Goal: Task Accomplishment & Management: Manage account settings

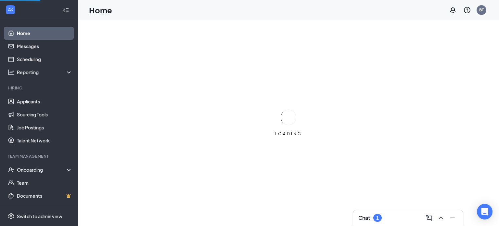
click at [372, 215] on div "Chat 1" at bounding box center [370, 218] width 23 height 8
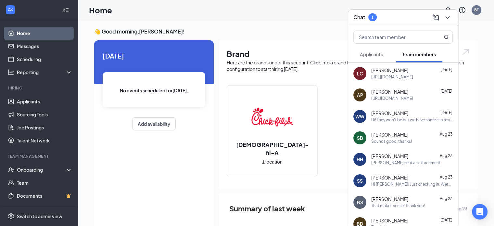
click at [375, 56] on span "Applicants" at bounding box center [371, 54] width 23 height 6
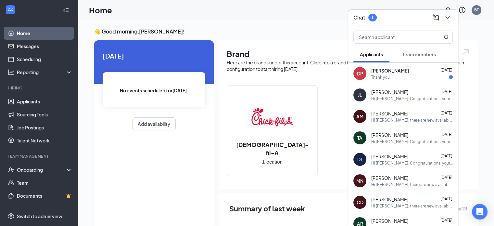
click at [383, 77] on div "Thank you" at bounding box center [381, 77] width 19 height 6
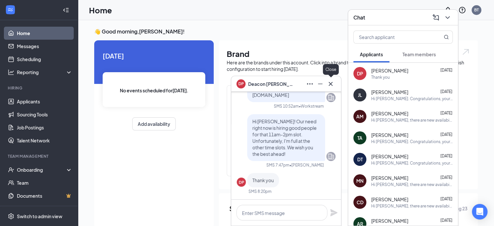
click at [332, 84] on icon "Cross" at bounding box center [331, 84] width 4 height 4
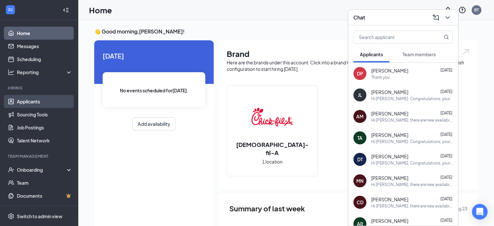
click at [24, 104] on link "Applicants" at bounding box center [45, 101] width 56 height 13
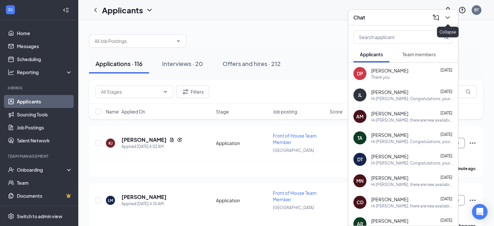
click at [446, 17] on icon "ChevronDown" at bounding box center [448, 18] width 8 height 8
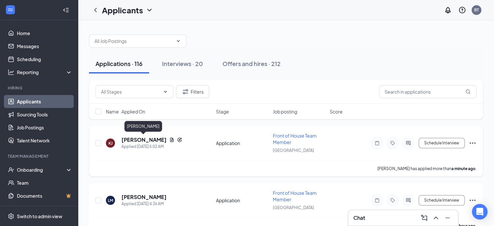
click at [135, 141] on h5 "[PERSON_NAME]" at bounding box center [144, 139] width 45 height 7
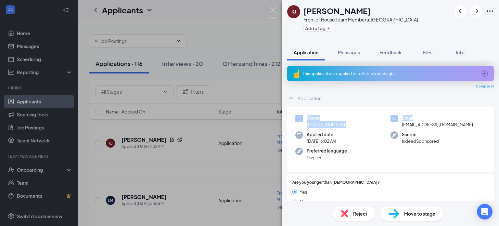
drag, startPoint x: 494, startPoint y: 90, endPoint x: 494, endPoint y: 104, distance: 14.0
click at [494, 105] on div "This applicant also applied to 1 other job posting(s) Collapse all Application …" at bounding box center [390, 130] width 217 height 141
click at [494, 97] on div "This applicant also applied to 1 other job posting(s) Collapse all Application …" at bounding box center [390, 130] width 217 height 141
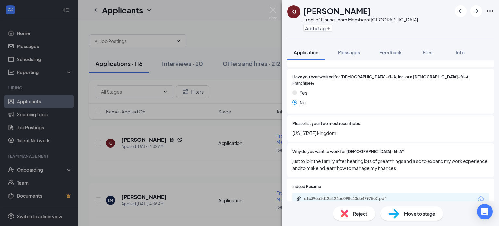
scroll to position [400, 0]
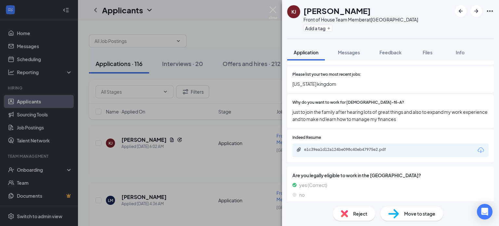
click at [358, 213] on span "Reject" at bounding box center [360, 213] width 14 height 7
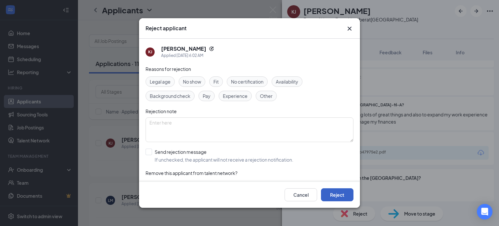
click at [349, 192] on button "Reject" at bounding box center [337, 194] width 33 height 13
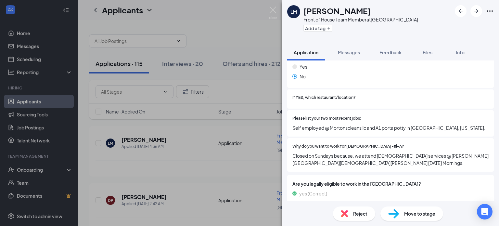
scroll to position [355, 0]
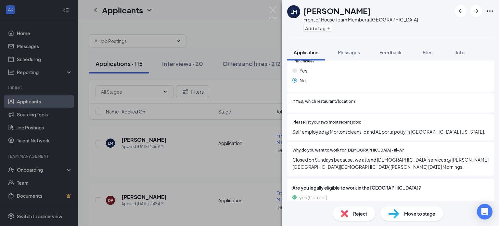
click at [471, 184] on span "Are you legally eligible to work in the [GEOGRAPHIC_DATA]?" at bounding box center [391, 187] width 196 height 7
click at [475, 7] on icon "ArrowRight" at bounding box center [477, 11] width 8 height 8
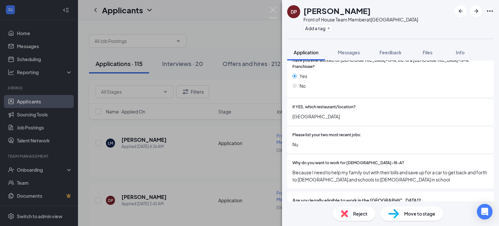
scroll to position [348, 0]
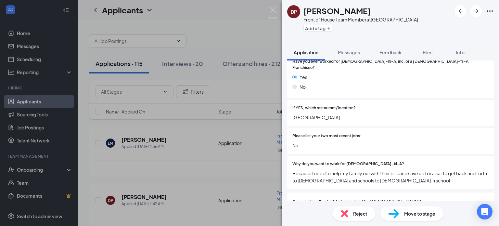
click at [358, 213] on span "Reject" at bounding box center [360, 213] width 14 height 7
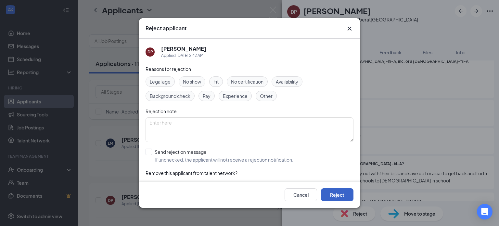
click at [347, 196] on button "Reject" at bounding box center [337, 194] width 33 height 13
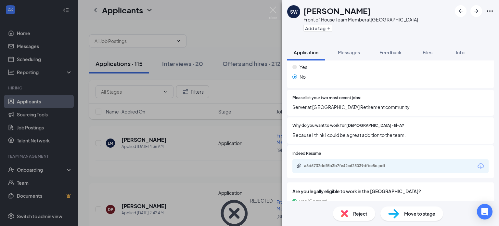
scroll to position [375, 0]
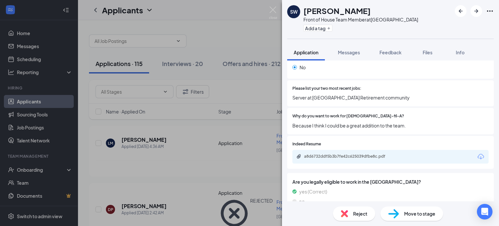
click at [359, 216] on span "Reject" at bounding box center [360, 213] width 14 height 7
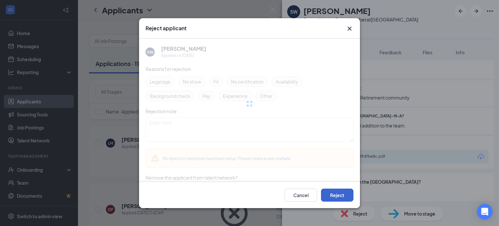
scroll to position [372, 0]
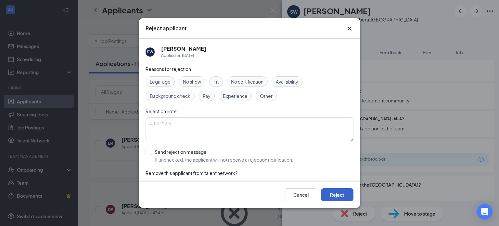
click at [337, 191] on button "Reject" at bounding box center [337, 194] width 33 height 13
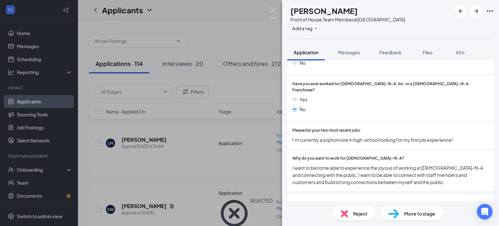
scroll to position [354, 0]
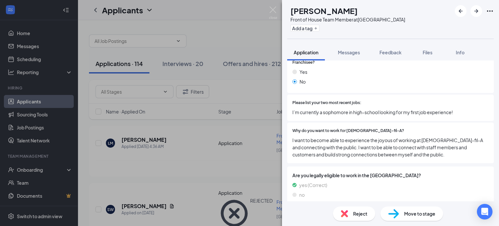
click at [366, 215] on span "Reject" at bounding box center [360, 213] width 14 height 7
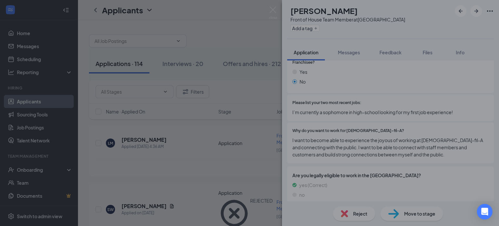
scroll to position [351, 0]
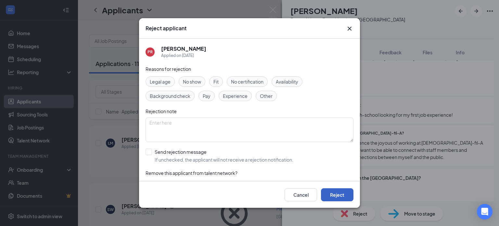
click at [339, 195] on button "Reject" at bounding box center [337, 194] width 33 height 13
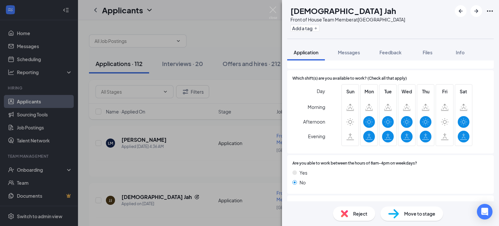
scroll to position [182, 0]
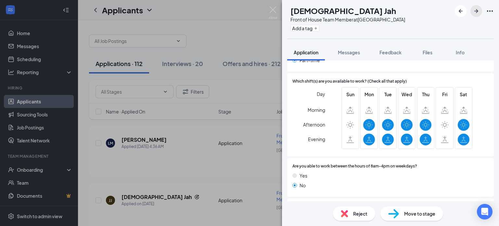
click at [477, 10] on icon "ArrowRight" at bounding box center [477, 11] width 4 height 4
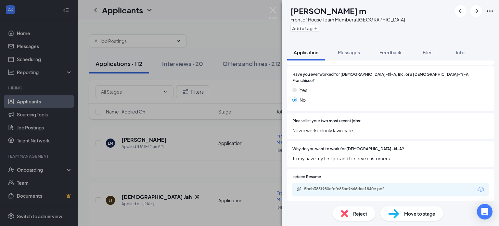
scroll to position [332, 0]
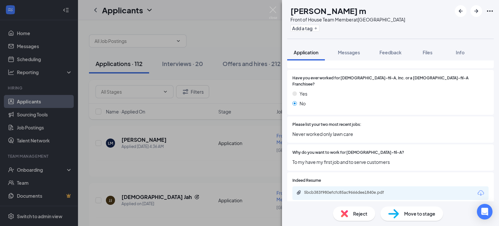
click at [347, 214] on img at bounding box center [344, 213] width 7 height 7
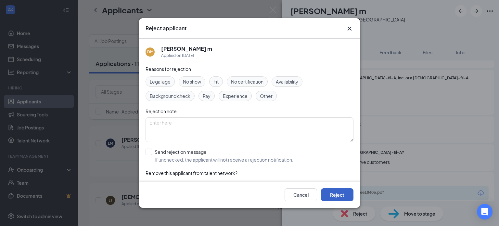
click at [342, 193] on button "Reject" at bounding box center [337, 194] width 33 height 13
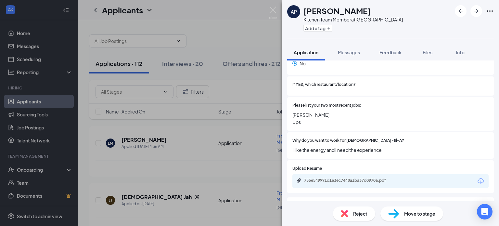
scroll to position [310, 0]
click at [348, 177] on div "755e549991d1e3ec7448a1ba37d0970a.pdf" at bounding box center [348, 180] width 105 height 6
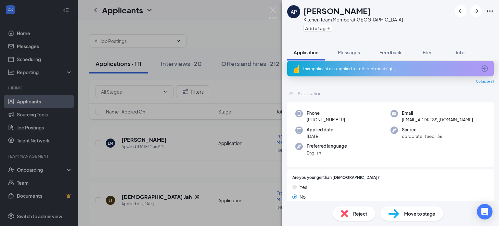
scroll to position [0, 0]
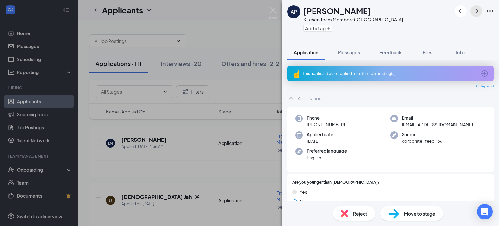
click at [475, 11] on icon "ArrowRight" at bounding box center [477, 11] width 8 height 8
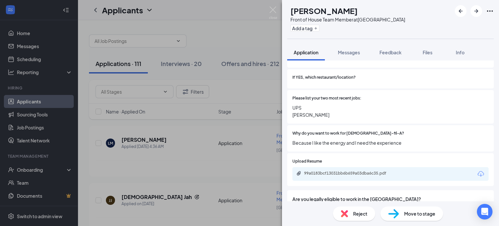
scroll to position [421, 0]
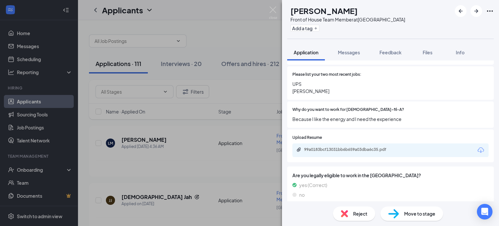
click at [351, 213] on div "Reject" at bounding box center [354, 213] width 42 height 14
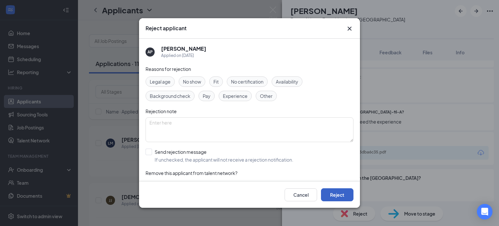
click at [337, 189] on button "Reject" at bounding box center [337, 194] width 33 height 13
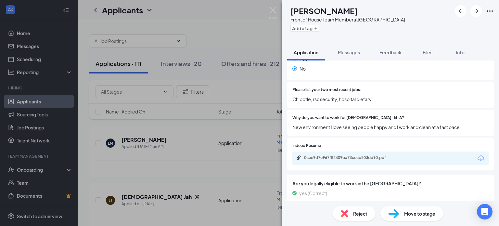
scroll to position [353, 0]
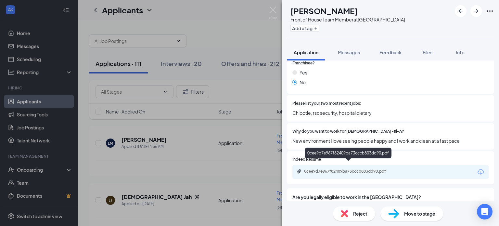
click at [355, 169] on div "0cee9d7e967f82409ba73cccb803dd90.pdf" at bounding box center [349, 171] width 91 height 5
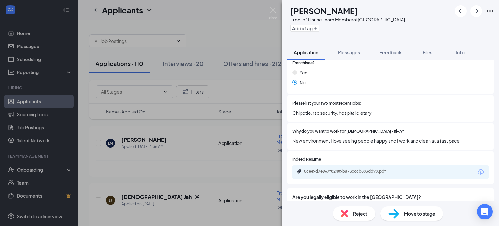
click at [355, 216] on span "Reject" at bounding box center [360, 213] width 14 height 7
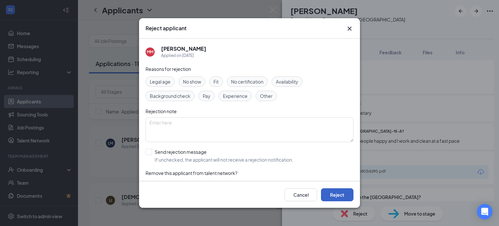
click at [337, 198] on button "Reject" at bounding box center [337, 194] width 33 height 13
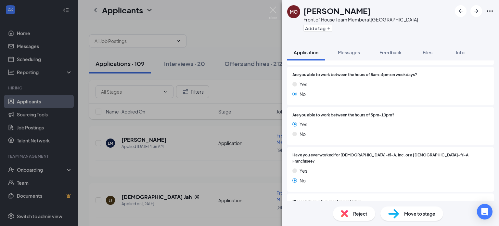
scroll to position [375, 0]
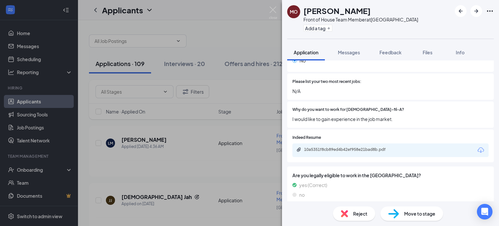
click at [363, 210] on span "Reject" at bounding box center [360, 213] width 14 height 7
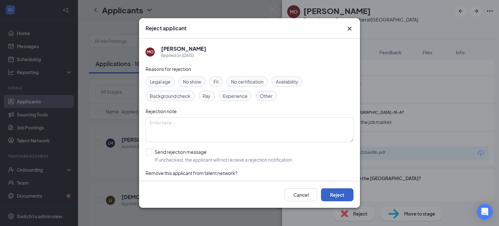
click at [344, 194] on button "Reject" at bounding box center [337, 194] width 33 height 13
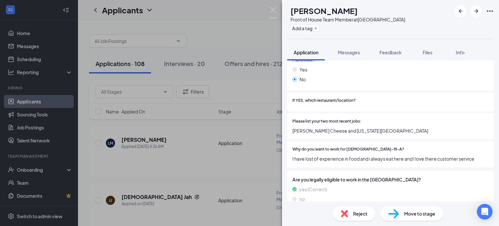
scroll to position [360, 0]
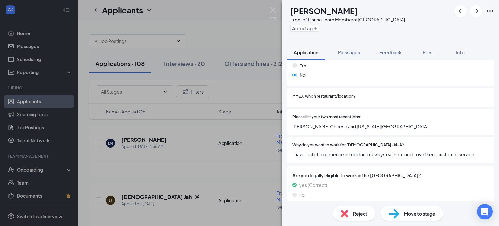
click at [351, 210] on div "Reject" at bounding box center [354, 213] width 42 height 14
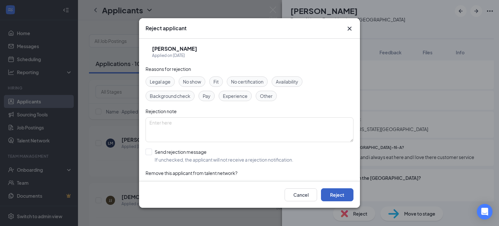
click at [344, 200] on button "Reject" at bounding box center [337, 194] width 33 height 13
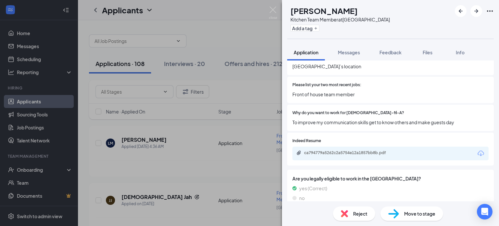
scroll to position [334, 0]
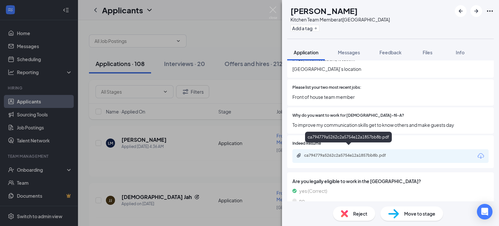
click at [358, 153] on div "ca794779a5262c2a5754e12a1857bb8b.pdf" at bounding box center [349, 155] width 91 height 5
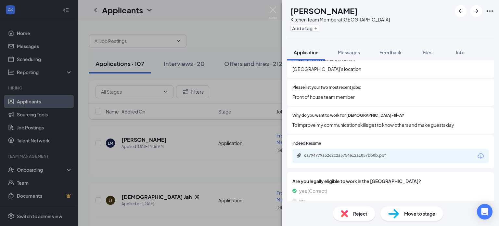
click at [368, 210] on div "Reject" at bounding box center [354, 213] width 42 height 14
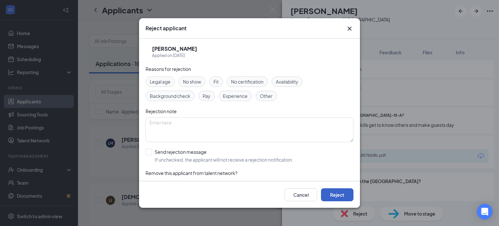
click at [346, 192] on button "Reject" at bounding box center [337, 194] width 33 height 13
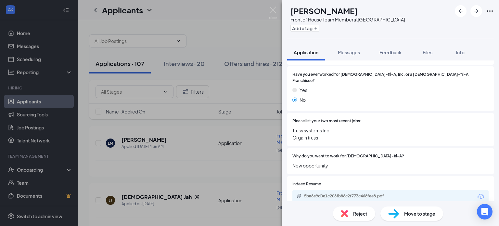
scroll to position [382, 0]
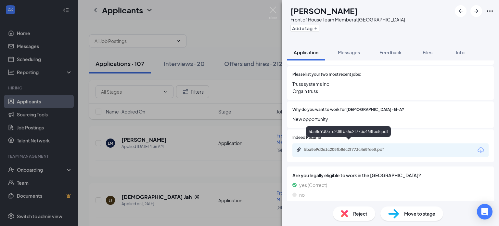
click at [368, 147] on div "5ba8e9d0e1c208fb86c2f773c468fee8.pdf" at bounding box center [349, 149] width 91 height 5
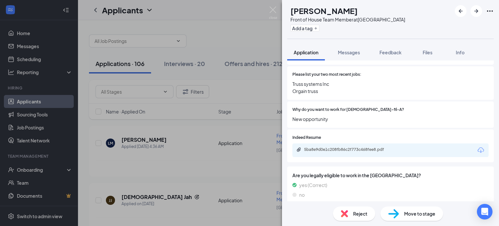
scroll to position [379, 0]
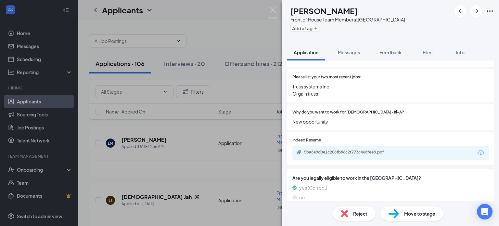
click at [361, 210] on div "Reject" at bounding box center [354, 213] width 42 height 14
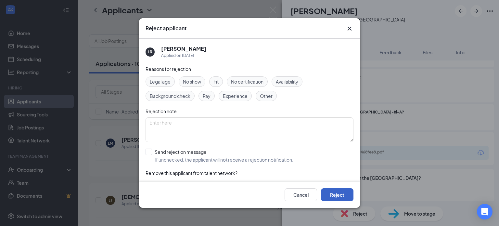
click at [352, 195] on button "Reject" at bounding box center [337, 194] width 33 height 13
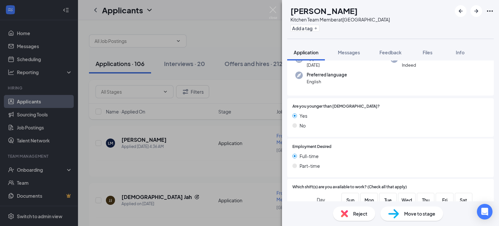
scroll to position [27, 0]
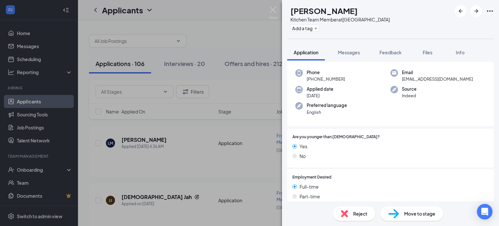
click at [488, 74] on div "Phone [PHONE_NUMBER] Email [EMAIL_ADDRESS][DOMAIN_NAME] Applied date [DATE] Sou…" at bounding box center [390, 94] width 207 height 65
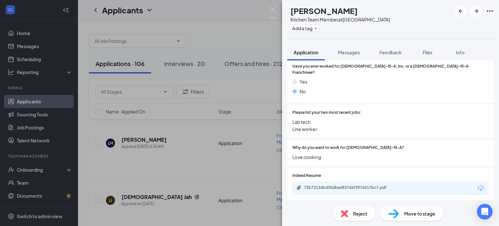
scroll to position [261, 0]
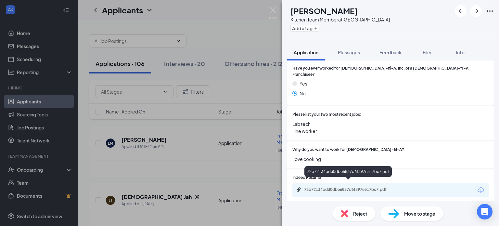
click at [354, 187] on div "72b72134bd30dbe6837d6f397e517bc7.pdf" at bounding box center [349, 189] width 91 height 5
click at [359, 217] on span "Reject" at bounding box center [360, 213] width 14 height 7
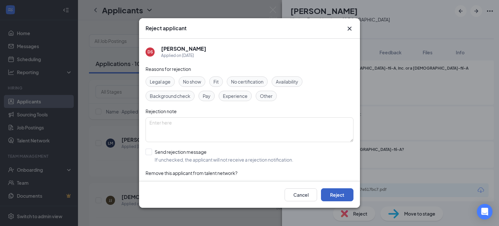
click at [347, 194] on button "Reject" at bounding box center [337, 194] width 33 height 13
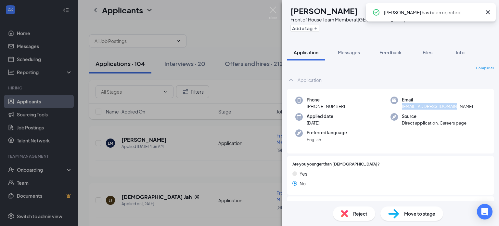
drag, startPoint x: 494, startPoint y: 89, endPoint x: 496, endPoint y: 109, distance: 19.7
click at [496, 109] on div "Collapse all Application Phone [PHONE_NUMBER] Email [EMAIL_ADDRESS][DOMAIN_NAME…" at bounding box center [390, 130] width 217 height 141
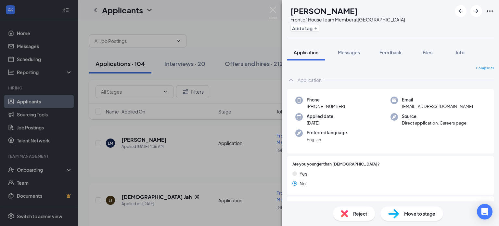
click at [439, 140] on div "Phone [PHONE_NUMBER] Email [EMAIL_ADDRESS][DOMAIN_NAME] Applied date [DATE] Sou…" at bounding box center [390, 121] width 207 height 65
click at [371, 212] on div "Reject" at bounding box center [354, 213] width 42 height 14
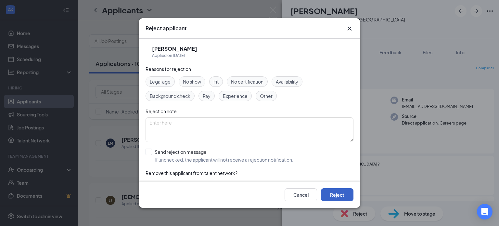
click at [352, 195] on button "Reject" at bounding box center [337, 194] width 33 height 13
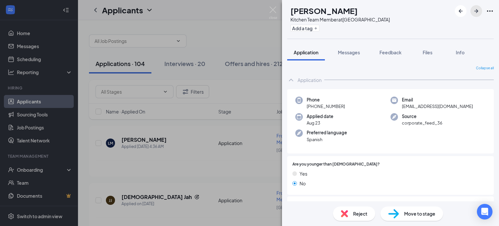
click at [478, 12] on icon "ArrowRight" at bounding box center [477, 11] width 4 height 4
drag, startPoint x: 493, startPoint y: 72, endPoint x: 495, endPoint y: 84, distance: 11.1
click at [495, 84] on div "Collapse all Application Phone [PHONE_NUMBER] Email [EMAIL_ADDRESS][DOMAIN_NAME…" at bounding box center [390, 130] width 217 height 141
click at [426, 213] on span "Move to stage" at bounding box center [419, 213] width 31 height 7
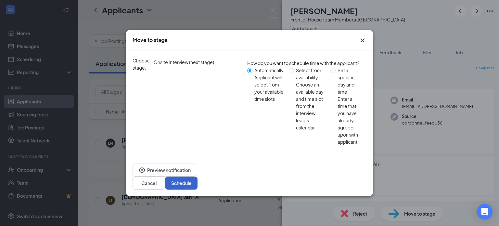
click at [198, 177] on button "Schedule" at bounding box center [181, 183] width 33 height 13
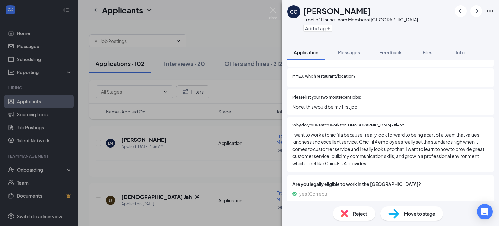
scroll to position [389, 0]
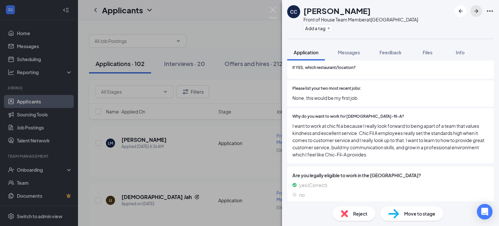
click at [475, 14] on icon "ArrowRight" at bounding box center [477, 11] width 8 height 8
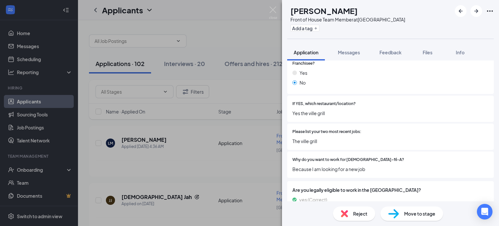
scroll to position [367, 0]
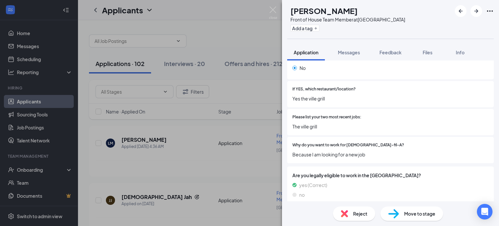
click at [354, 214] on span "Reject" at bounding box center [360, 213] width 14 height 7
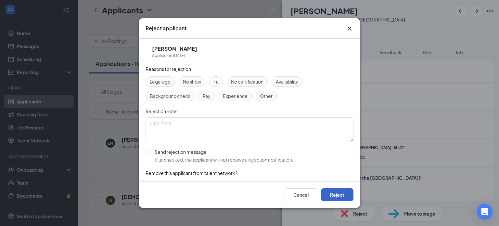
click at [348, 200] on button "Reject" at bounding box center [337, 194] width 33 height 13
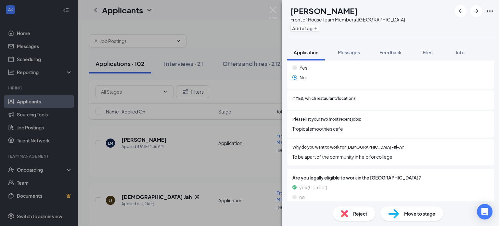
scroll to position [378, 0]
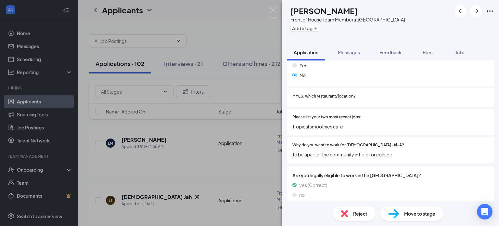
click at [415, 214] on span "Move to stage" at bounding box center [419, 213] width 31 height 7
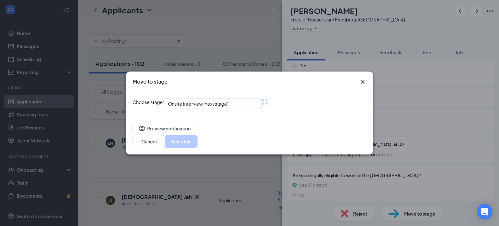
scroll to position [376, 0]
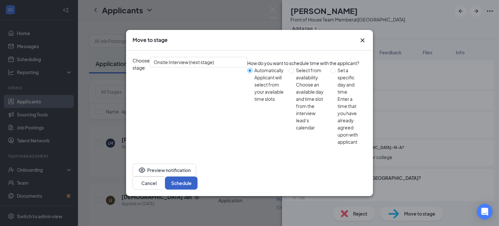
click at [198, 177] on button "Schedule" at bounding box center [181, 183] width 33 height 13
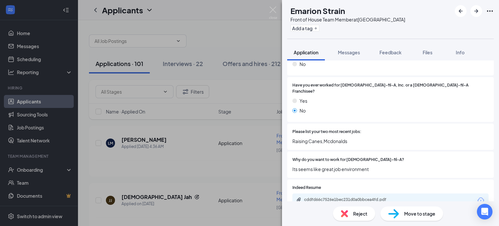
scroll to position [375, 0]
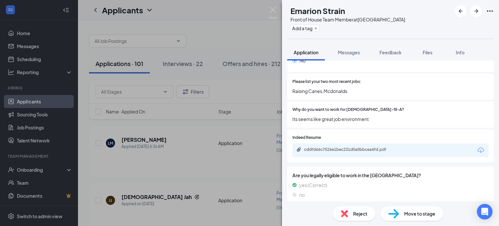
click at [351, 215] on div "Reject" at bounding box center [354, 213] width 42 height 14
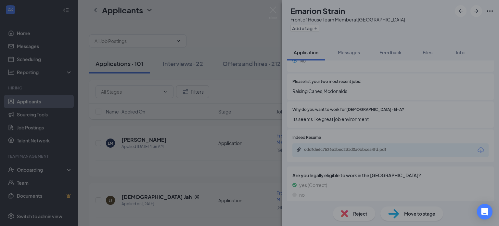
scroll to position [372, 0]
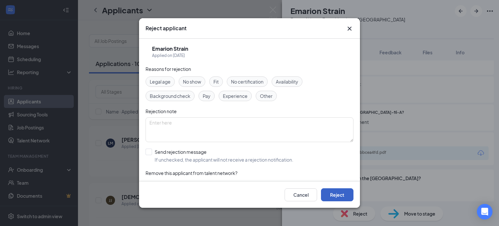
click at [340, 197] on button "Reject" at bounding box center [337, 194] width 33 height 13
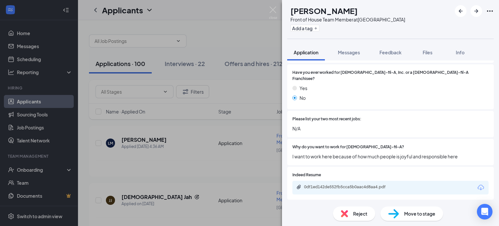
scroll to position [375, 0]
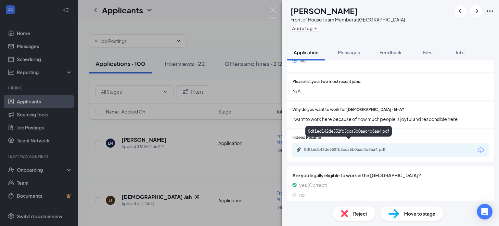
click at [360, 147] on div "0df1ed142de552fb5cca5b0aac4d8aa4.pdf" at bounding box center [349, 149] width 91 height 5
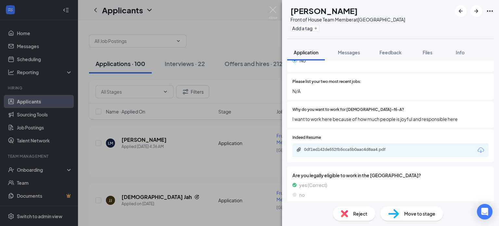
scroll to position [372, 0]
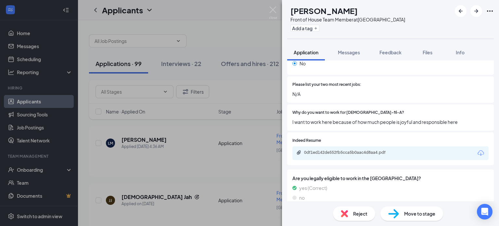
click at [357, 215] on span "Reject" at bounding box center [360, 213] width 14 height 7
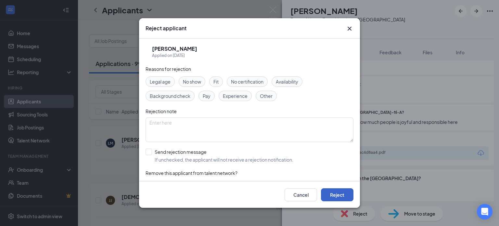
click at [345, 197] on button "Reject" at bounding box center [337, 194] width 33 height 13
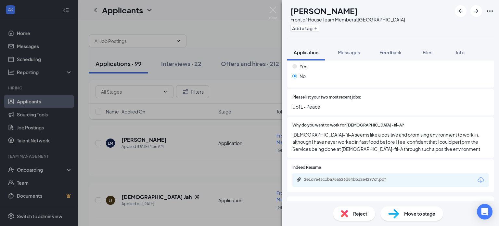
scroll to position [389, 0]
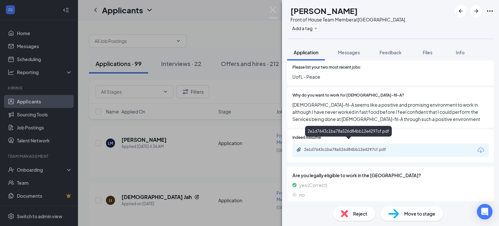
click at [371, 147] on div "2e1d7643c1ba78a526d84bb12e4297cf.pdf" at bounding box center [349, 149] width 91 height 5
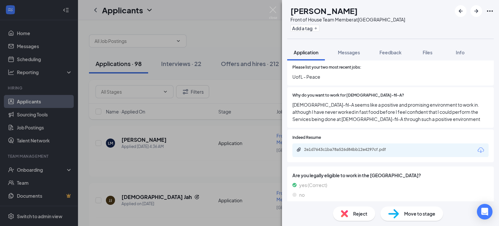
click at [351, 214] on div "Reject" at bounding box center [354, 213] width 42 height 14
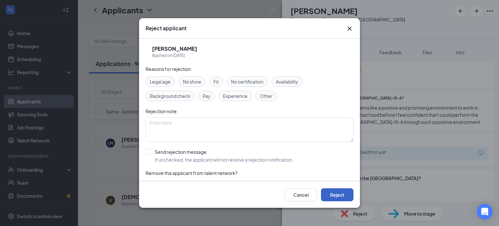
click at [343, 198] on button "Reject" at bounding box center [337, 194] width 33 height 13
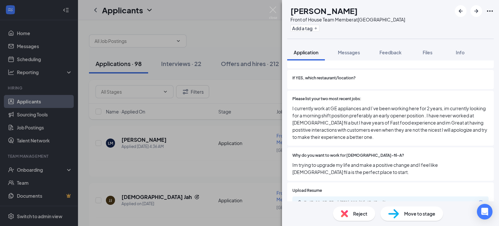
scroll to position [374, 0]
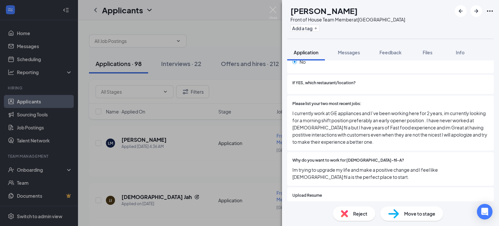
click at [349, 210] on div "Reject" at bounding box center [354, 213] width 42 height 14
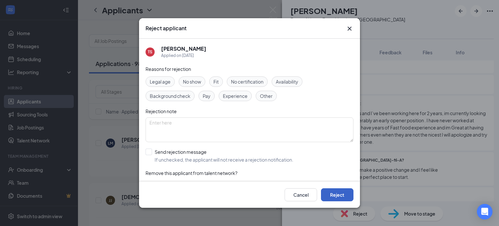
click at [343, 192] on button "Reject" at bounding box center [337, 194] width 33 height 13
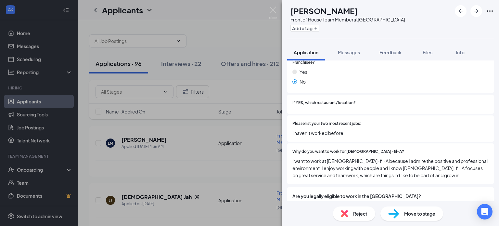
scroll to position [374, 0]
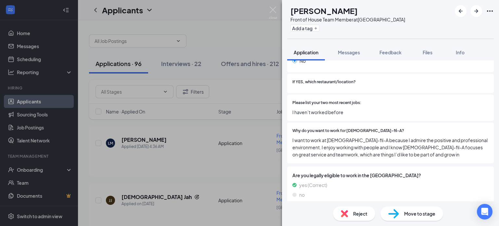
click at [360, 213] on span "Reject" at bounding box center [360, 213] width 14 height 7
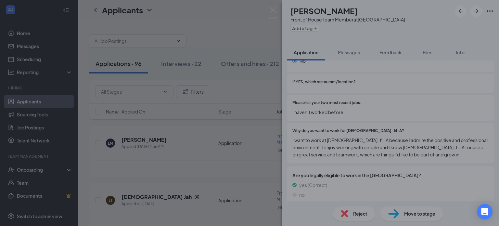
scroll to position [372, 0]
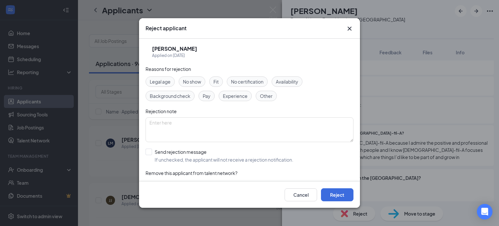
click at [348, 187] on div "Cancel Reject" at bounding box center [249, 195] width 221 height 26
click at [347, 193] on button "Reject" at bounding box center [337, 194] width 33 height 13
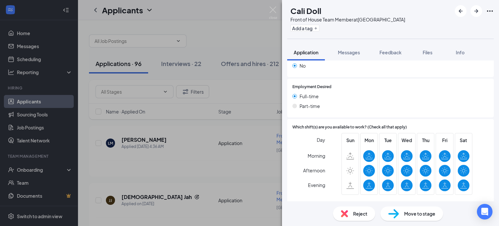
scroll to position [375, 0]
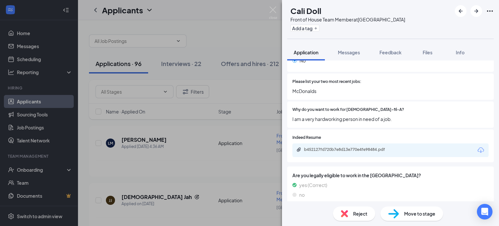
click at [353, 216] on div "Reject" at bounding box center [354, 213] width 42 height 14
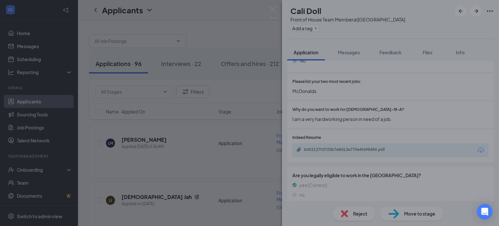
scroll to position [372, 0]
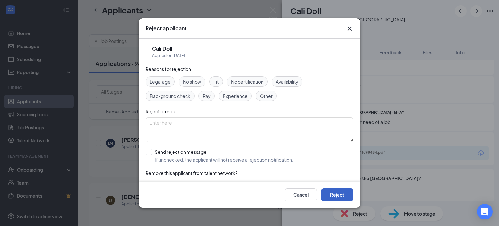
click at [330, 193] on button "Reject" at bounding box center [337, 194] width 33 height 13
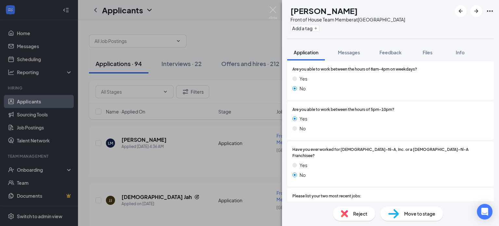
scroll to position [382, 0]
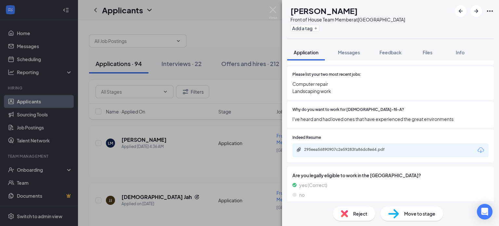
click at [365, 209] on div "Reject" at bounding box center [354, 213] width 42 height 14
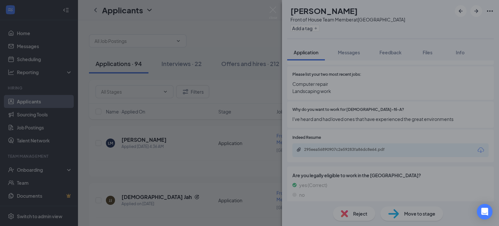
scroll to position [379, 0]
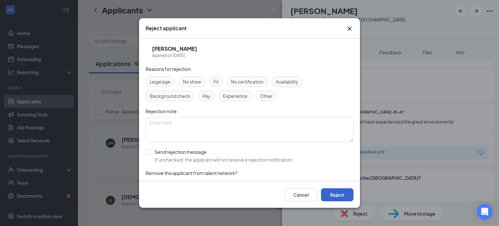
click at [346, 195] on button "Reject" at bounding box center [337, 194] width 33 height 13
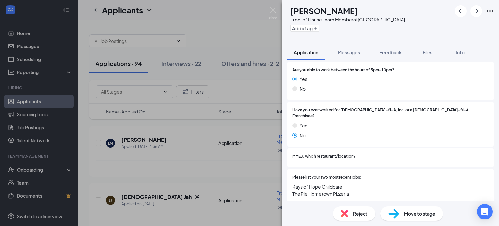
scroll to position [389, 0]
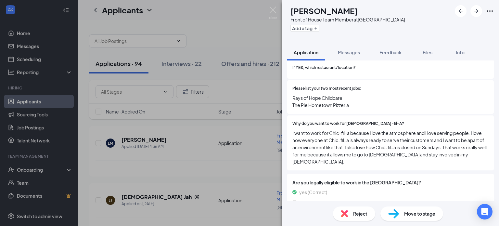
click at [353, 214] on div "Reject" at bounding box center [354, 213] width 42 height 14
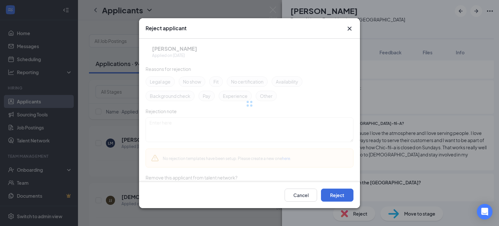
scroll to position [386, 0]
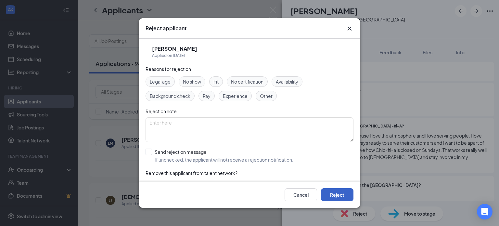
click at [349, 195] on button "Reject" at bounding box center [337, 194] width 33 height 13
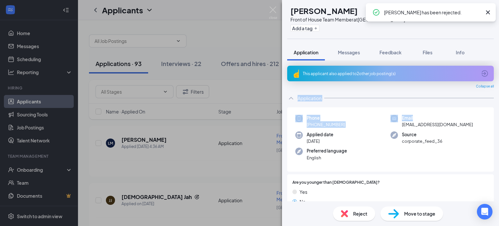
drag, startPoint x: 494, startPoint y: 86, endPoint x: 498, endPoint y: 115, distance: 29.6
click at [498, 120] on div "This applicant also applied to 2 other job posting(s) Collapse all Application …" at bounding box center [390, 130] width 217 height 141
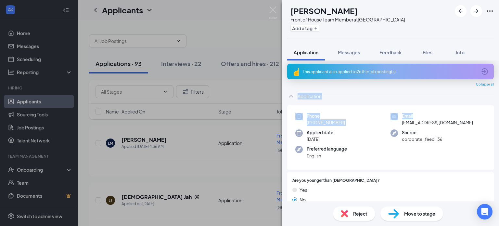
scroll to position [5, 0]
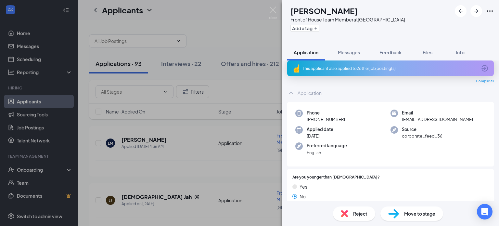
click at [354, 215] on span "Reject" at bounding box center [360, 213] width 14 height 7
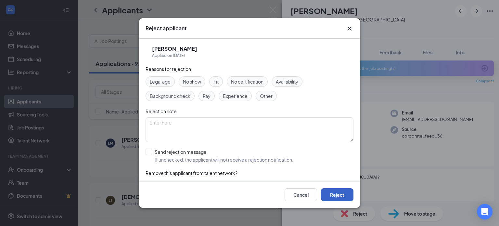
click at [345, 199] on button "Reject" at bounding box center [337, 194] width 33 height 13
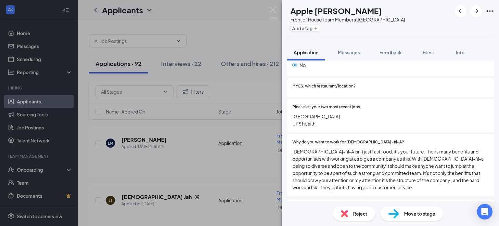
scroll to position [410, 0]
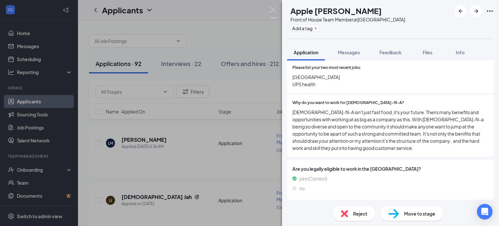
click at [361, 213] on span "Reject" at bounding box center [360, 213] width 14 height 7
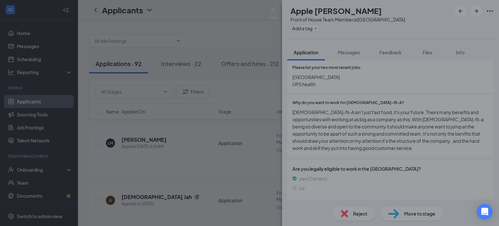
scroll to position [408, 0]
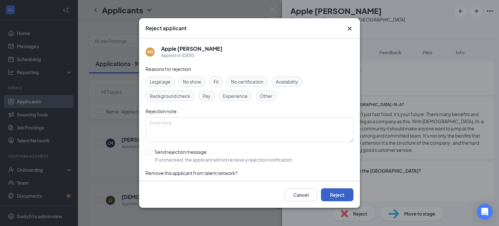
click at [336, 192] on button "Reject" at bounding box center [337, 194] width 33 height 13
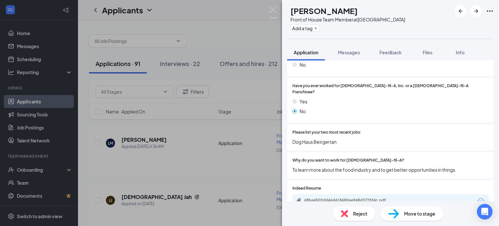
scroll to position [393, 0]
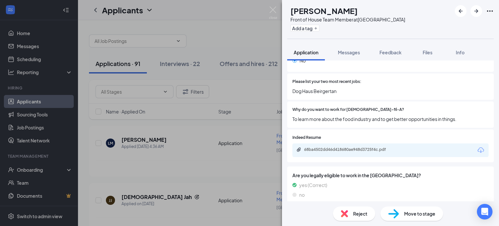
click at [360, 146] on div "68ba4502dd46d418680ae948d3725f4c.pdf" at bounding box center [391, 150] width 196 height 14
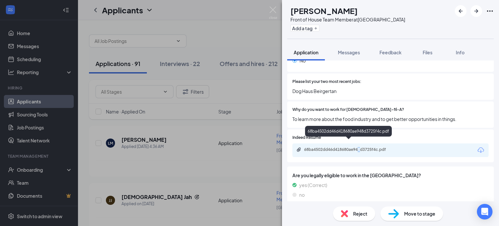
click at [360, 147] on div "68ba4502dd46d418680ae948d3725f4c.pdf" at bounding box center [349, 149] width 91 height 5
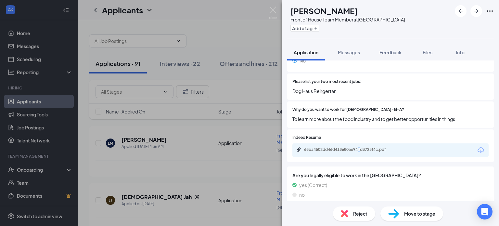
scroll to position [390, 0]
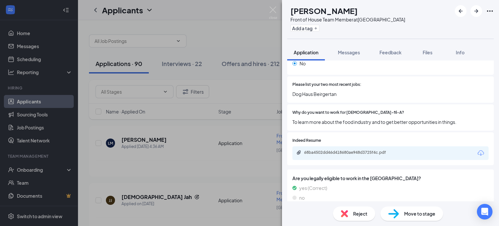
click at [351, 214] on div "Reject" at bounding box center [354, 213] width 42 height 14
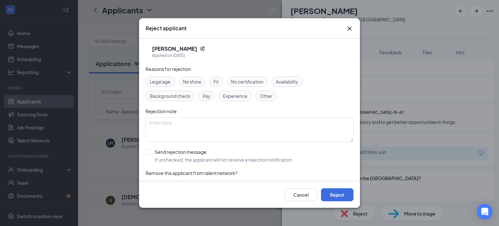
click at [337, 187] on div "Cancel Reject" at bounding box center [249, 195] width 221 height 26
click at [336, 192] on button "Reject" at bounding box center [337, 194] width 33 height 13
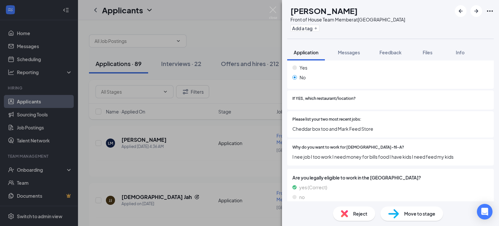
scroll to position [360, 0]
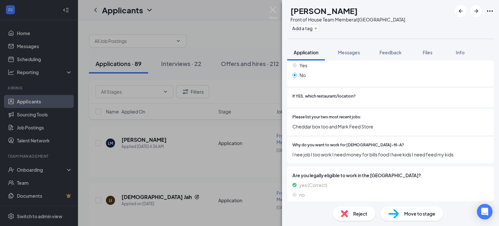
click at [346, 212] on img at bounding box center [344, 213] width 7 height 7
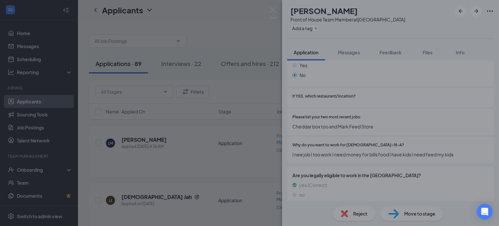
scroll to position [358, 0]
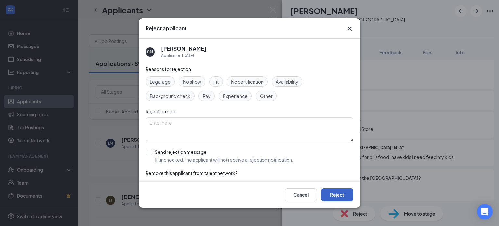
click at [333, 192] on button "Reject" at bounding box center [337, 194] width 33 height 13
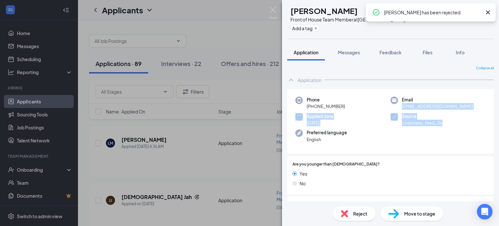
drag, startPoint x: 494, startPoint y: 91, endPoint x: 495, endPoint y: 130, distance: 39.4
click at [495, 130] on div "Collapse all Application Phone [PHONE_NUMBER] Email [EMAIL_ADDRESS][DOMAIN_NAME…" at bounding box center [390, 130] width 217 height 141
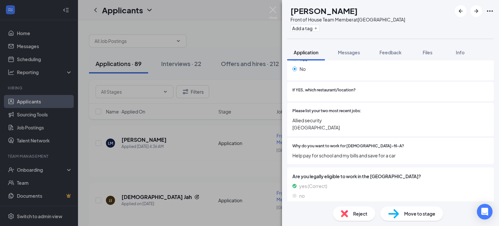
scroll to position [367, 0]
click at [366, 214] on span "Reject" at bounding box center [360, 213] width 14 height 7
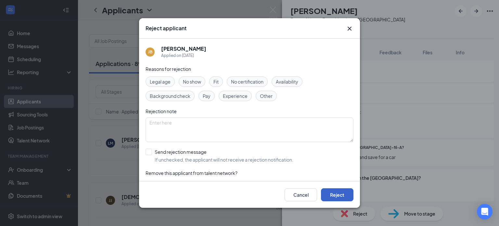
click at [342, 198] on button "Reject" at bounding box center [337, 194] width 33 height 13
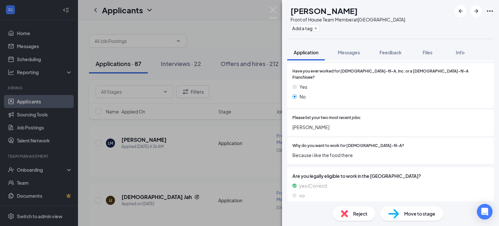
scroll to position [358, 0]
click at [352, 212] on div "Reject" at bounding box center [354, 213] width 42 height 14
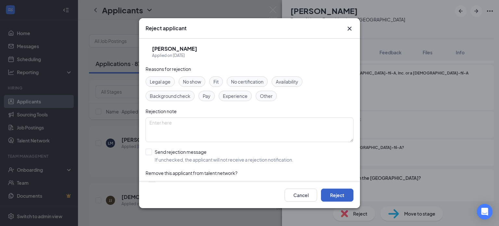
click at [347, 197] on button "Reject" at bounding box center [337, 194] width 33 height 13
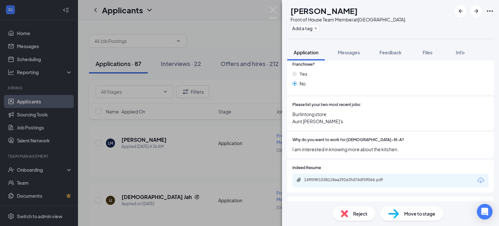
scroll to position [382, 0]
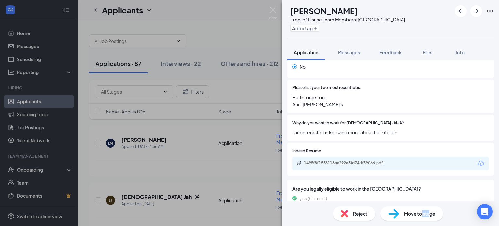
drag, startPoint x: 430, startPoint y: 213, endPoint x: 415, endPoint y: 217, distance: 16.0
click at [416, 217] on span "Move to stage" at bounding box center [419, 213] width 31 height 7
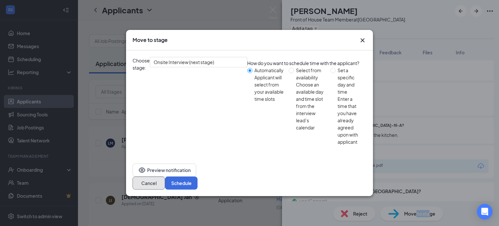
click at [165, 177] on button "Cancel" at bounding box center [149, 183] width 33 height 13
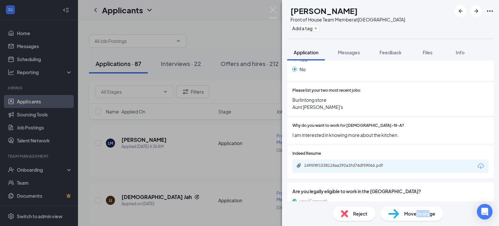
click at [345, 212] on img at bounding box center [344, 213] width 7 height 7
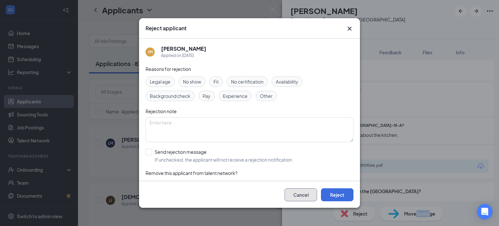
click at [300, 192] on button "Cancel" at bounding box center [301, 194] width 33 height 13
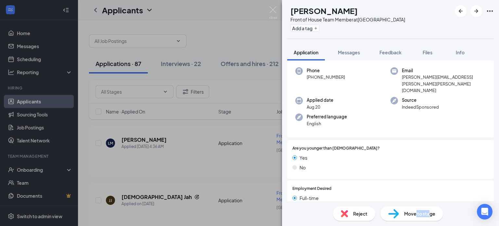
scroll to position [32, 0]
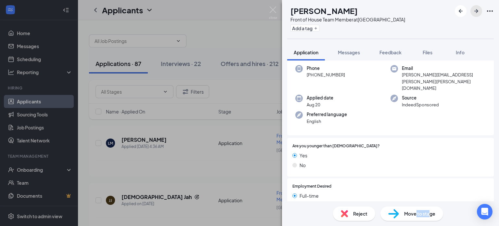
click at [475, 12] on icon "ArrowRight" at bounding box center [477, 11] width 8 height 8
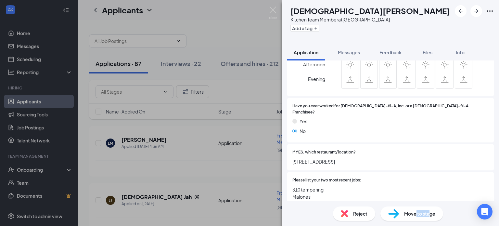
scroll to position [294, 0]
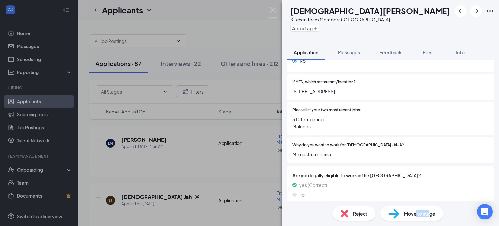
click at [354, 212] on span "Reject" at bounding box center [360, 213] width 14 height 7
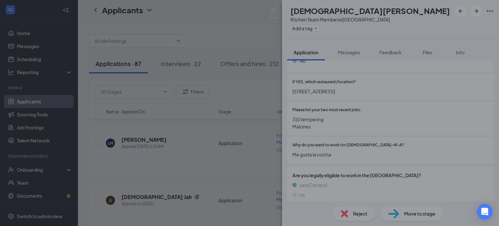
scroll to position [291, 0]
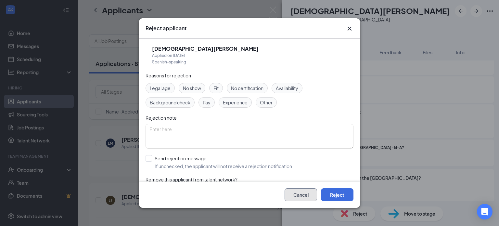
click at [308, 196] on button "Cancel" at bounding box center [301, 194] width 33 height 13
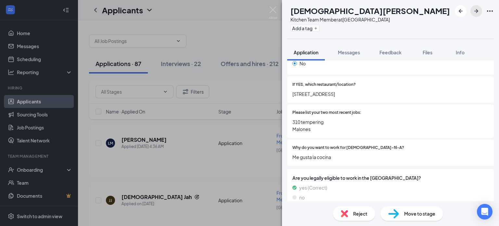
click at [479, 10] on icon "ArrowRight" at bounding box center [477, 11] width 8 height 8
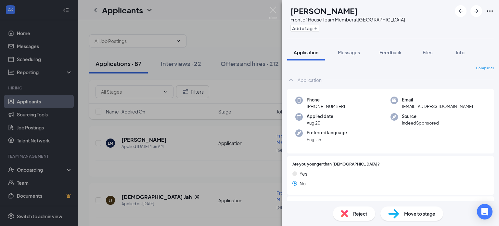
scroll to position [382, 0]
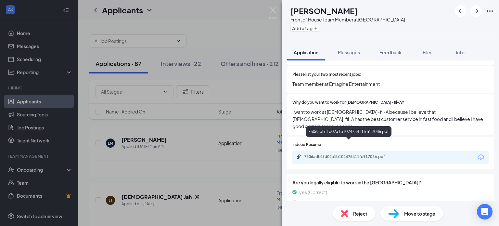
click at [357, 154] on div "7506adb1fd02a1b102475411fe917086.pdf" at bounding box center [349, 156] width 91 height 5
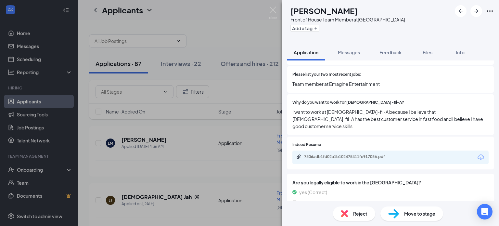
scroll to position [379, 0]
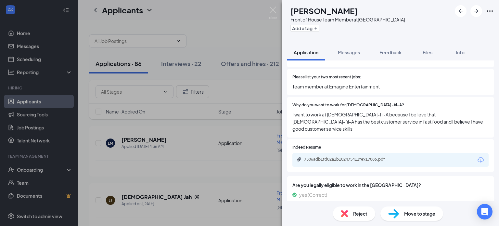
click at [423, 213] on span "Move to stage" at bounding box center [419, 213] width 31 height 7
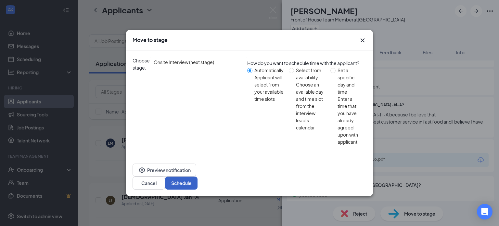
click at [198, 177] on button "Schedule" at bounding box center [181, 183] width 33 height 13
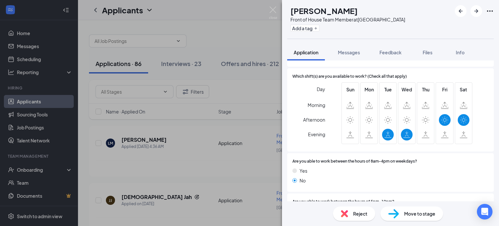
scroll to position [150, 0]
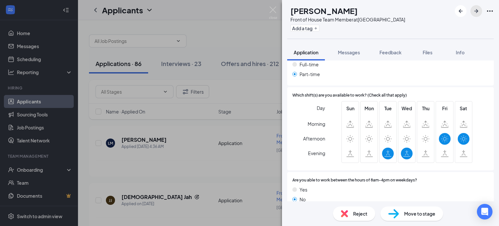
click at [476, 9] on icon "ArrowRight" at bounding box center [477, 11] width 8 height 8
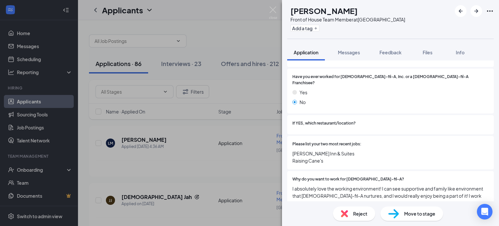
scroll to position [396, 0]
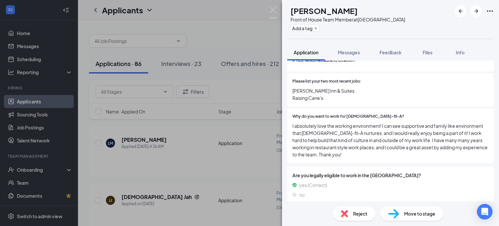
click at [396, 211] on img at bounding box center [393, 213] width 11 height 9
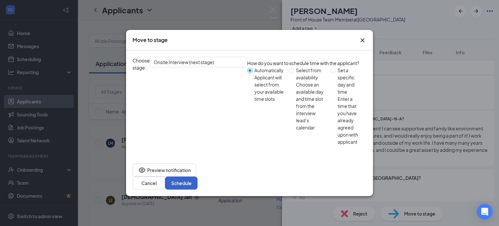
click at [198, 177] on button "Schedule" at bounding box center [181, 183] width 33 height 13
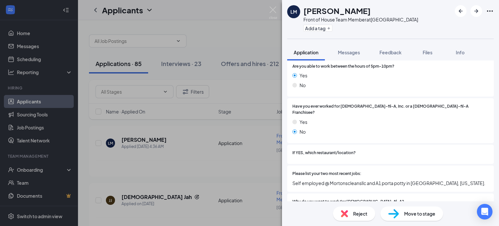
scroll to position [336, 0]
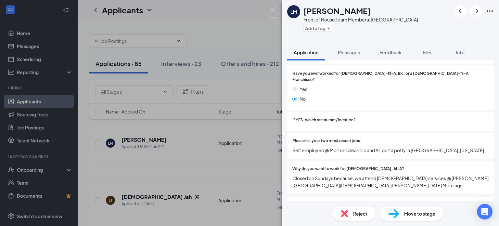
click at [410, 212] on span "Move to stage" at bounding box center [419, 213] width 31 height 7
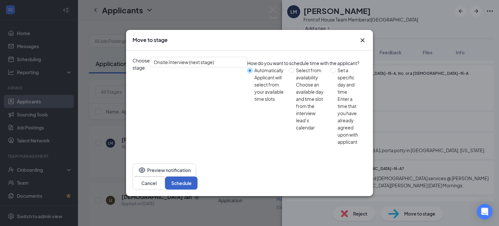
click at [198, 177] on button "Schedule" at bounding box center [181, 183] width 33 height 13
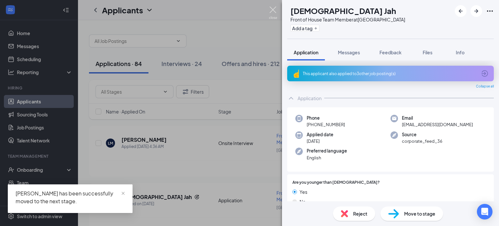
click at [271, 7] on img at bounding box center [273, 13] width 8 height 13
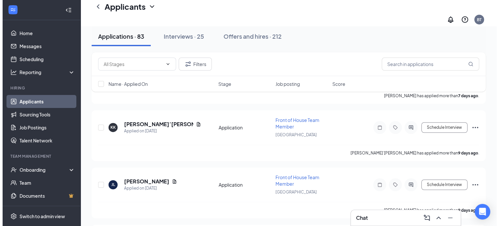
scroll to position [410, 0]
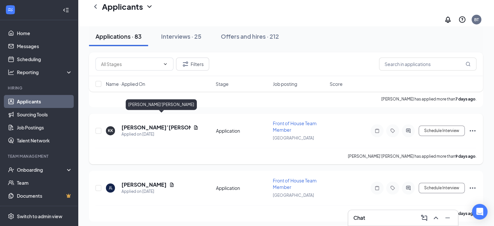
click at [158, 124] on h5 "[PERSON_NAME]’[PERSON_NAME]" at bounding box center [156, 127] width 69 height 7
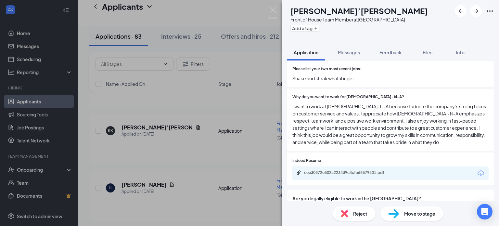
scroll to position [411, 0]
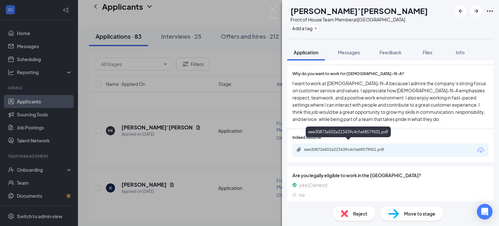
click at [360, 147] on div "eee30872e502a223439c4cfa68579501.pdf" at bounding box center [349, 149] width 91 height 5
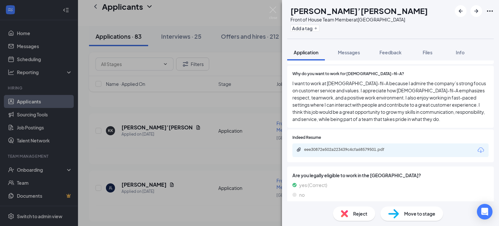
scroll to position [408, 0]
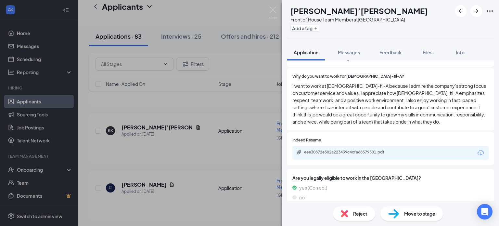
drag, startPoint x: 329, startPoint y: 173, endPoint x: 329, endPoint y: 189, distance: 16.6
click at [348, 212] on div "Reject" at bounding box center [354, 213] width 42 height 14
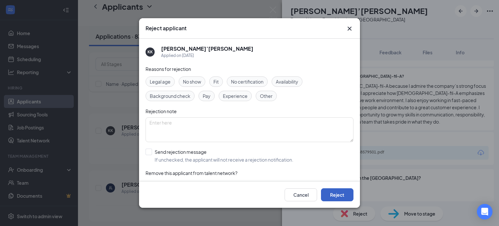
click at [343, 197] on button "Reject" at bounding box center [337, 194] width 33 height 13
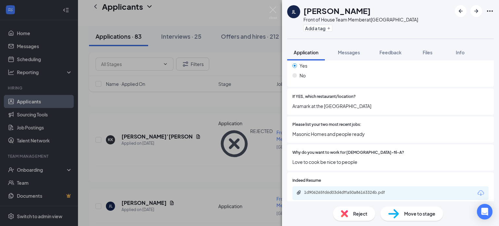
scroll to position [361, 0]
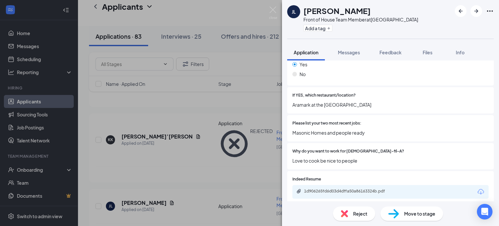
click at [358, 212] on span "Reject" at bounding box center [360, 213] width 14 height 7
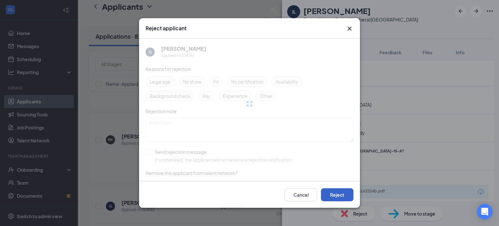
click at [339, 190] on button "Reject" at bounding box center [337, 194] width 33 height 13
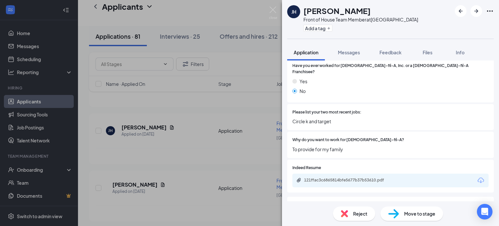
scroll to position [374, 0]
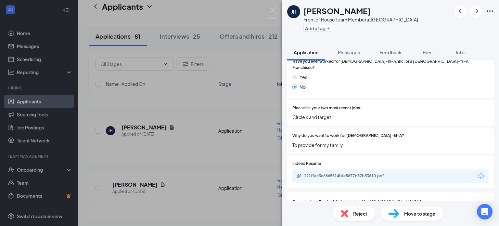
click at [349, 213] on div "Reject" at bounding box center [354, 213] width 42 height 14
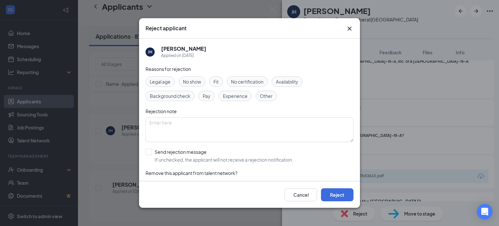
click at [340, 201] on div "Cancel Reject" at bounding box center [249, 195] width 221 height 26
click at [339, 197] on button "Reject" at bounding box center [337, 194] width 33 height 13
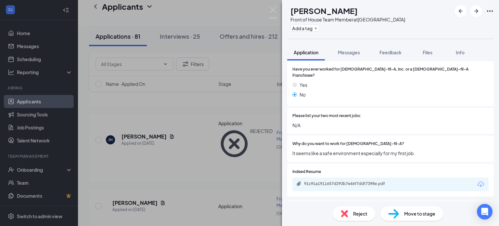
scroll to position [375, 0]
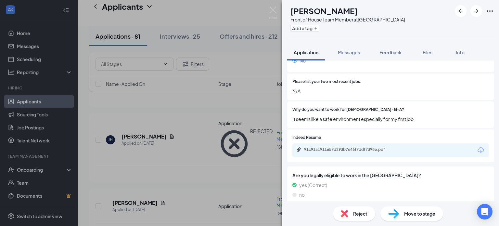
click at [357, 212] on span "Reject" at bounding box center [360, 213] width 14 height 7
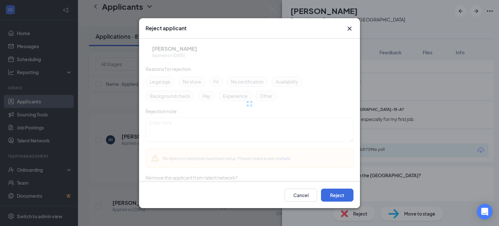
scroll to position [372, 0]
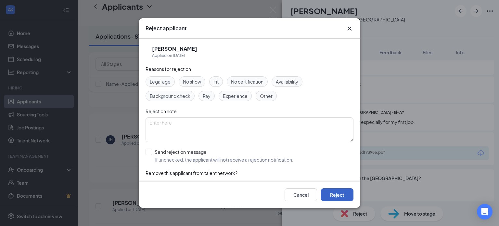
click at [348, 199] on button "Reject" at bounding box center [337, 194] width 33 height 13
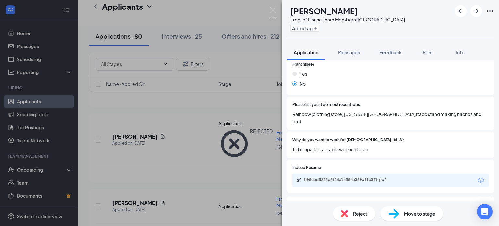
scroll to position [375, 0]
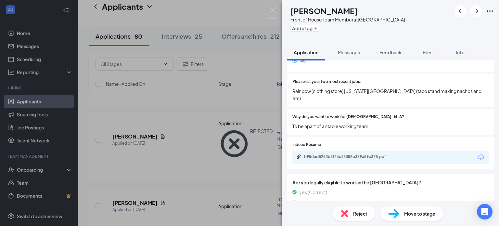
click at [361, 216] on span "Reject" at bounding box center [360, 213] width 14 height 7
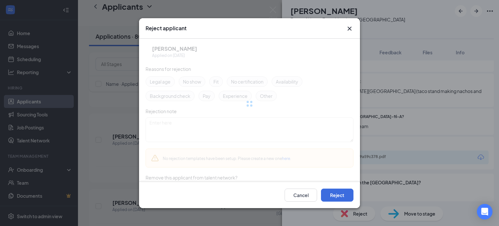
scroll to position [372, 0]
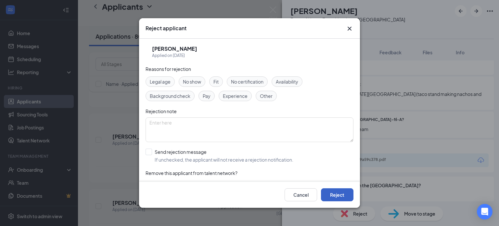
click at [345, 195] on button "Reject" at bounding box center [337, 194] width 33 height 13
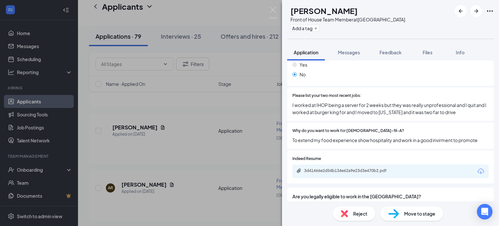
scroll to position [368, 0]
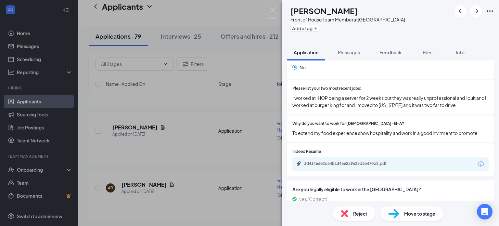
click at [363, 213] on span "Reject" at bounding box center [360, 213] width 14 height 7
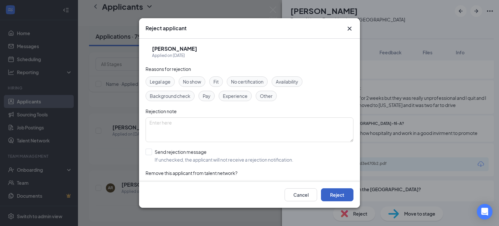
click at [346, 196] on button "Reject" at bounding box center [337, 194] width 33 height 13
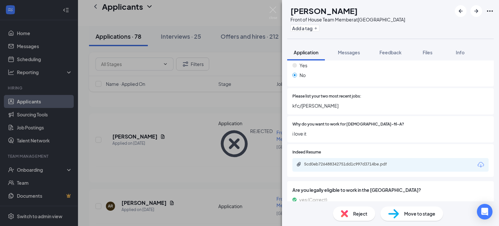
scroll to position [375, 0]
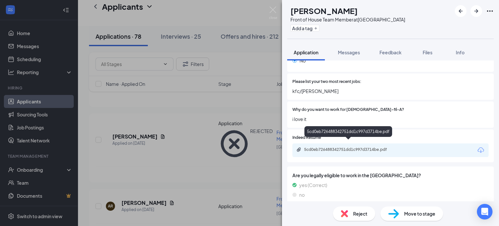
click at [348, 147] on div "5cd0eb726488342751dd1c997d3714be.pdf" at bounding box center [349, 149] width 91 height 5
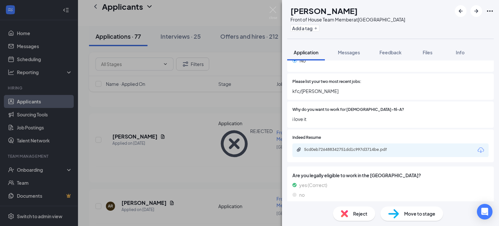
scroll to position [372, 0]
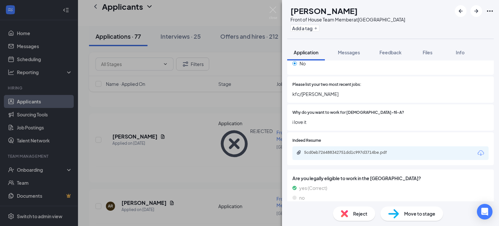
click at [355, 212] on span "Reject" at bounding box center [360, 213] width 14 height 7
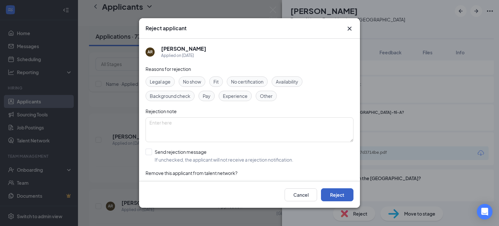
click at [343, 195] on button "Reject" at bounding box center [337, 194] width 33 height 13
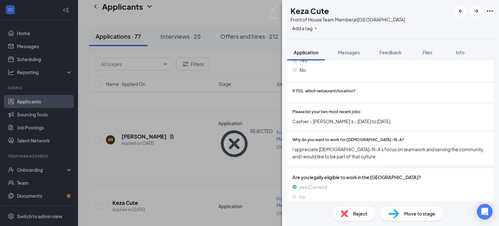
scroll to position [366, 0]
click at [359, 216] on span "Reject" at bounding box center [360, 213] width 14 height 7
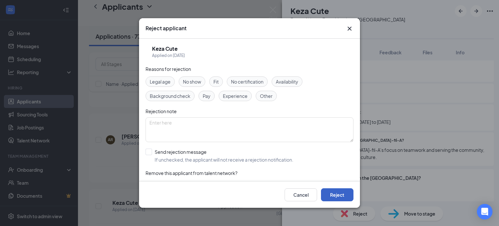
click at [353, 195] on button "Reject" at bounding box center [337, 194] width 33 height 13
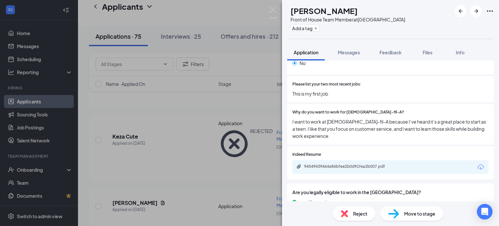
scroll to position [380, 0]
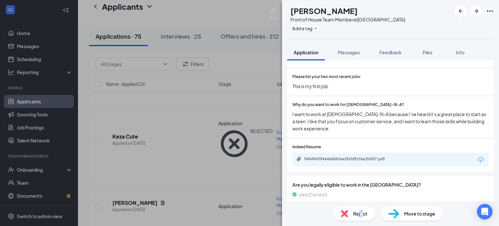
click at [361, 213] on span "Reject" at bounding box center [360, 213] width 14 height 7
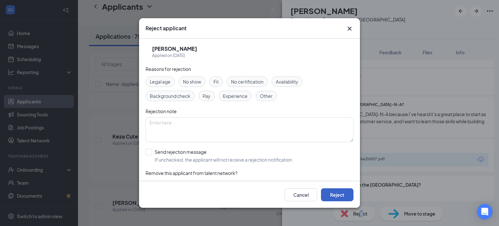
click at [351, 197] on button "Reject" at bounding box center [337, 194] width 33 height 13
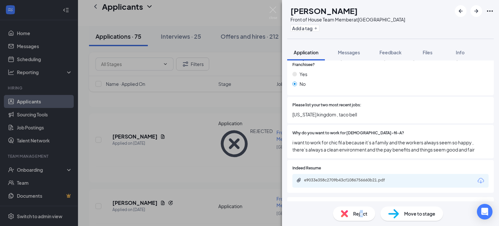
scroll to position [372, 0]
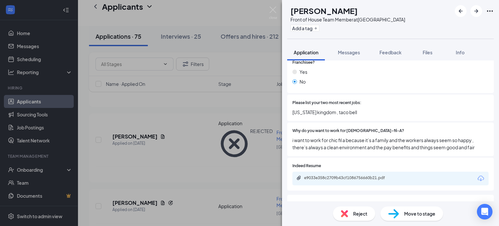
click at [364, 212] on span "Reject" at bounding box center [360, 213] width 14 height 7
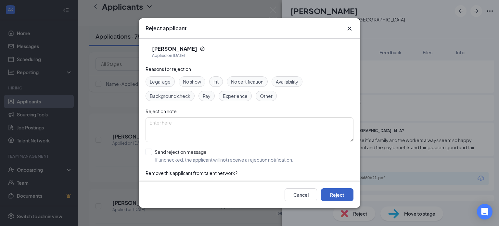
click at [344, 192] on button "Reject" at bounding box center [337, 194] width 33 height 13
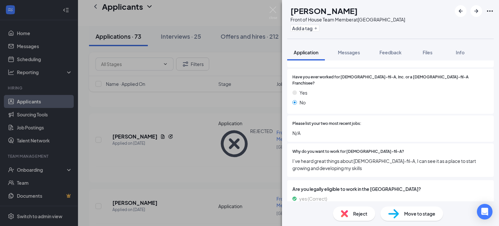
scroll to position [347, 0]
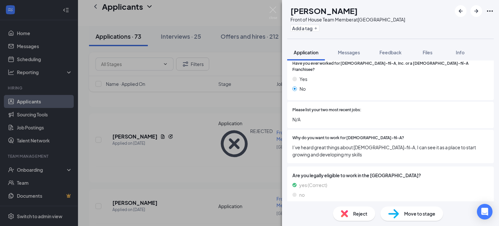
click at [345, 205] on div "Reject Move to stage" at bounding box center [390, 213] width 217 height 25
click at [346, 210] on img at bounding box center [344, 213] width 7 height 7
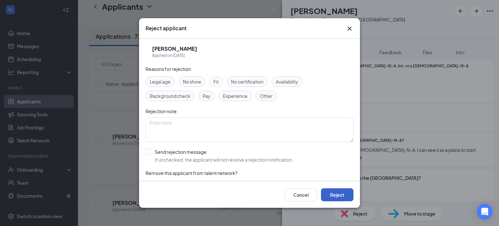
click at [334, 194] on button "Reject" at bounding box center [337, 194] width 33 height 13
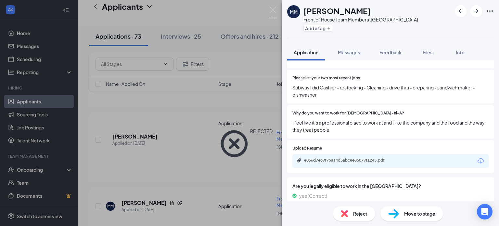
scroll to position [428, 0]
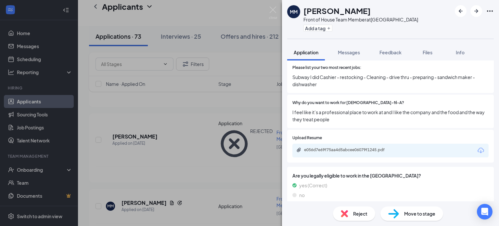
click at [367, 212] on div "Reject" at bounding box center [354, 213] width 42 height 14
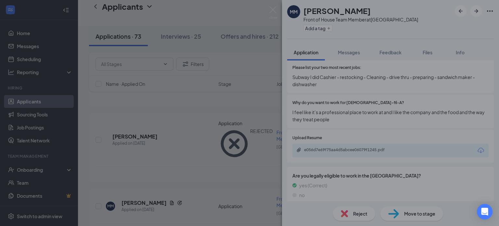
scroll to position [425, 0]
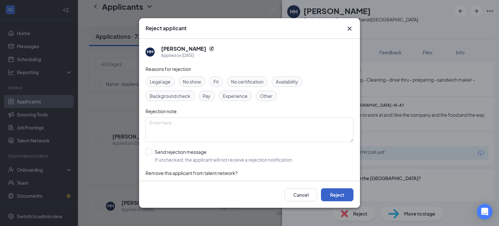
click at [341, 193] on button "Reject" at bounding box center [337, 194] width 33 height 13
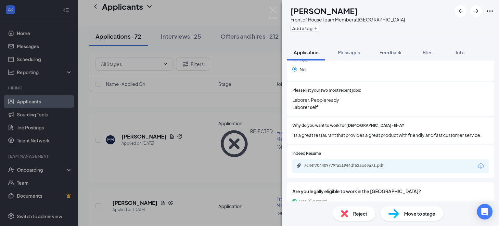
scroll to position [392, 0]
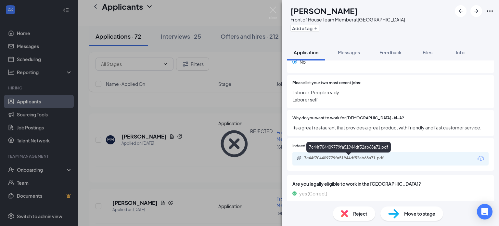
click at [351, 156] on div "7c44f704409779fa51944df52ab68a71.pdf" at bounding box center [349, 157] width 91 height 5
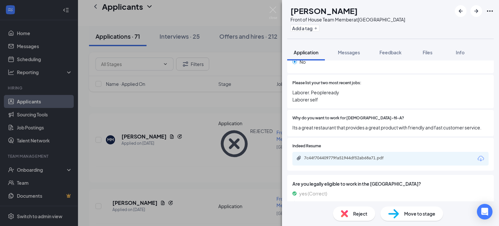
click at [346, 208] on div "Reject" at bounding box center [354, 213] width 42 height 14
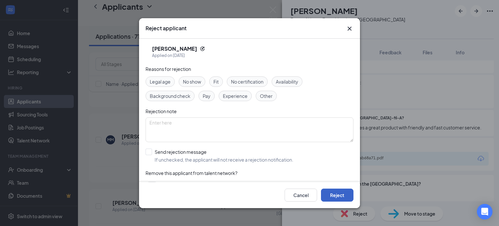
click at [336, 192] on button "Reject" at bounding box center [337, 194] width 33 height 13
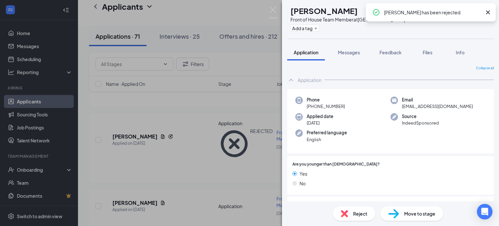
click at [493, 87] on div "Collapse all Application Phone [PHONE_NUMBER] Email [EMAIL_ADDRESS][DOMAIN_NAME…" at bounding box center [390, 130] width 217 height 141
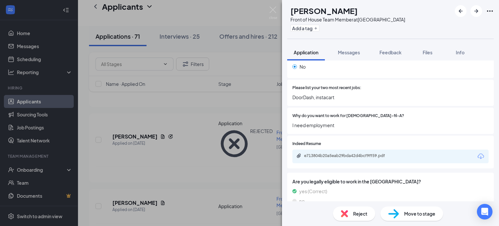
scroll to position [375, 0]
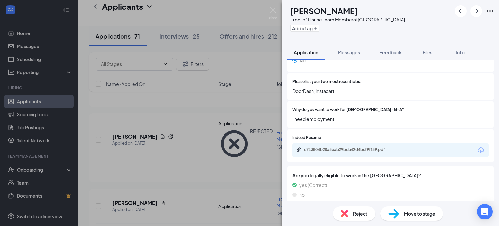
click at [352, 210] on div "Reject" at bounding box center [354, 213] width 42 height 14
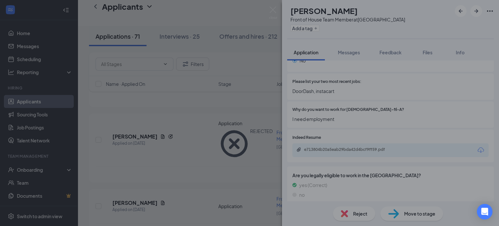
scroll to position [372, 0]
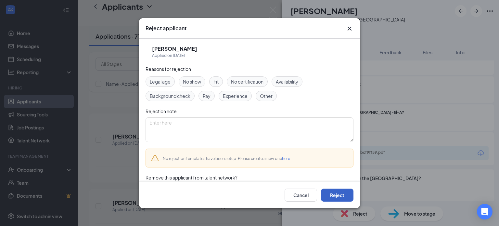
click at [342, 197] on button "Reject" at bounding box center [337, 194] width 33 height 13
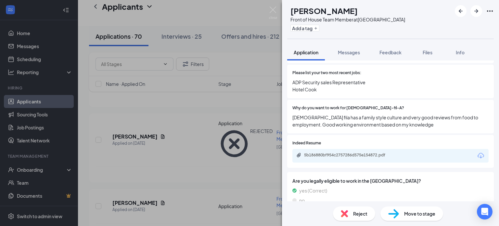
scroll to position [389, 0]
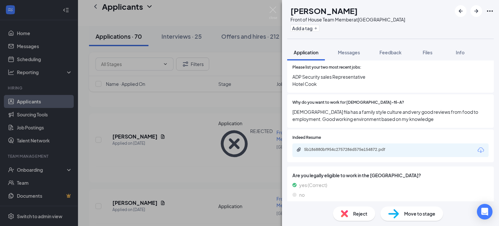
click at [348, 143] on div "5b186880bf954c2757286d575e154872.pdf" at bounding box center [391, 150] width 196 height 14
click at [348, 147] on div "5b186880bf954c2757286d575e154872.pdf" at bounding box center [349, 149] width 91 height 5
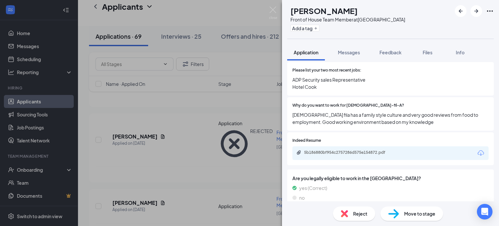
click at [369, 211] on div "Reject" at bounding box center [354, 213] width 42 height 14
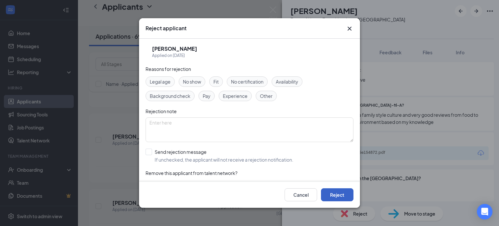
click at [340, 192] on button "Reject" at bounding box center [337, 194] width 33 height 13
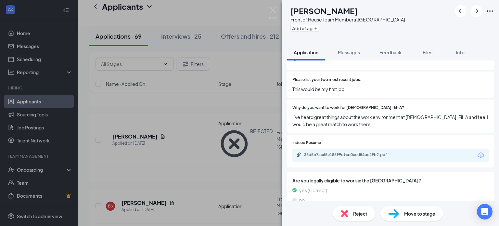
scroll to position [382, 0]
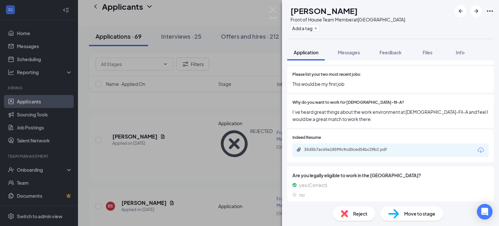
click at [354, 210] on span "Reject" at bounding box center [360, 213] width 14 height 7
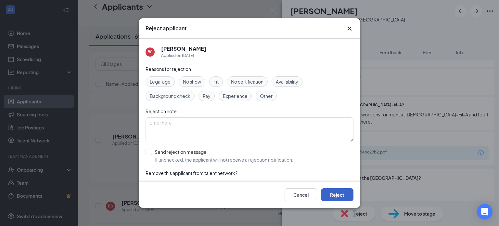
click at [342, 196] on button "Reject" at bounding box center [337, 194] width 33 height 13
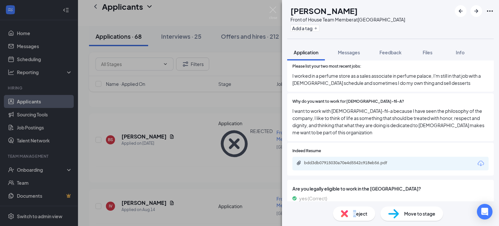
scroll to position [403, 0]
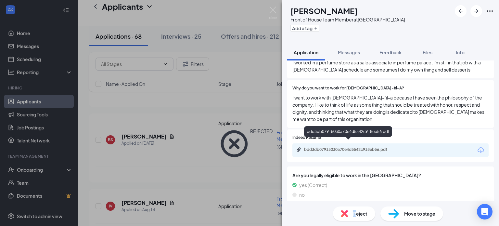
click at [384, 147] on div "bdd3db07915030a70e4d5542c918eb56.pdf" at bounding box center [349, 149] width 91 height 5
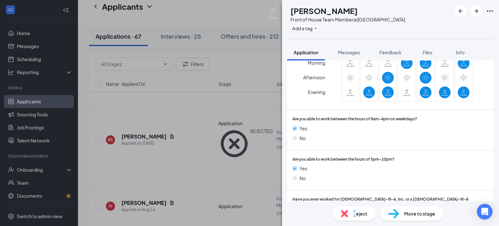
scroll to position [197, 0]
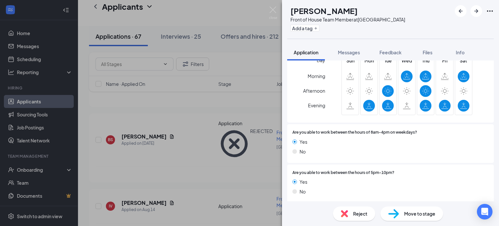
click at [411, 214] on span "Move to stage" at bounding box center [419, 213] width 31 height 7
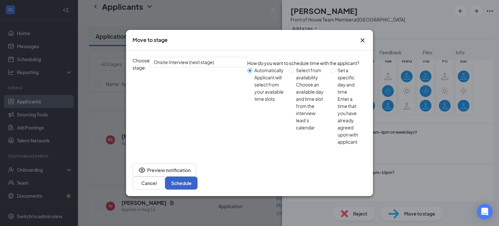
click at [198, 177] on button "Schedule" at bounding box center [181, 183] width 33 height 13
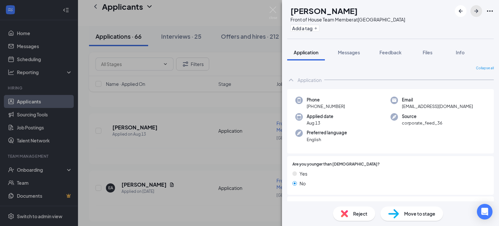
click at [473, 8] on icon "ArrowRight" at bounding box center [477, 11] width 8 height 8
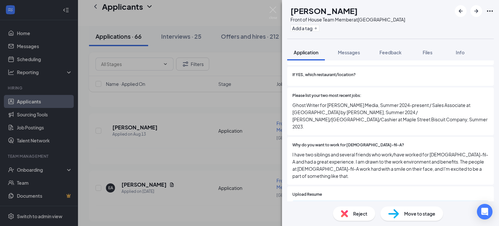
scroll to position [431, 0]
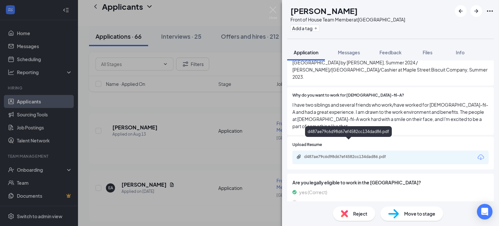
click at [361, 154] on div "d487ae79c6d98d67ef4582cc134dad86.pdf" at bounding box center [349, 156] width 91 height 5
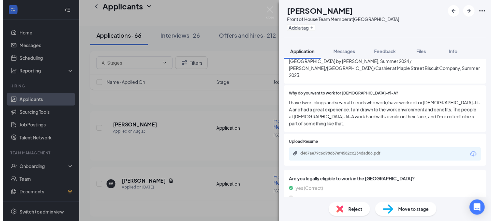
scroll to position [429, 0]
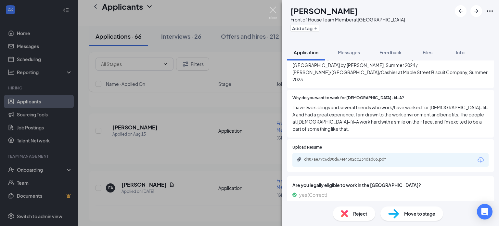
click at [272, 11] on img at bounding box center [273, 13] width 8 height 13
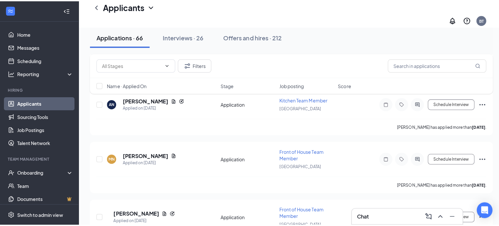
scroll to position [558, 0]
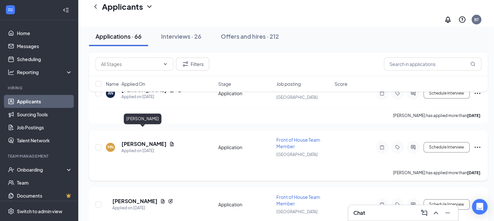
click at [138, 140] on h5 "[PERSON_NAME]" at bounding box center [144, 143] width 45 height 7
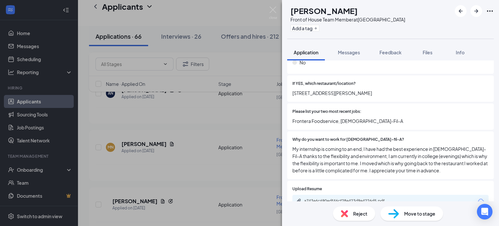
scroll to position [424, 0]
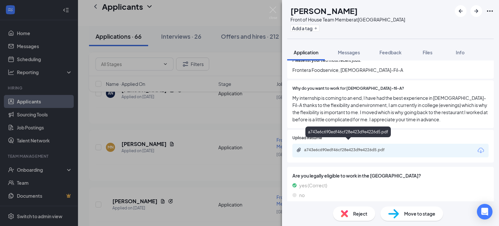
click at [363, 147] on div "a743e6c690edf46cf28e423d9e4226d5.pdf" at bounding box center [349, 149] width 91 height 5
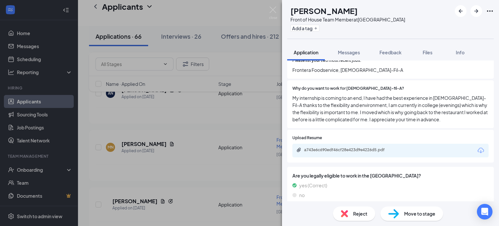
scroll to position [421, 0]
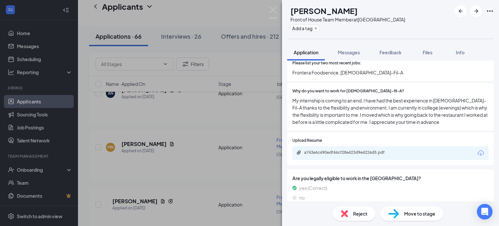
click at [422, 222] on div "Reject Move to stage" at bounding box center [390, 213] width 217 height 25
click at [422, 217] on span "Move to stage" at bounding box center [419, 213] width 31 height 7
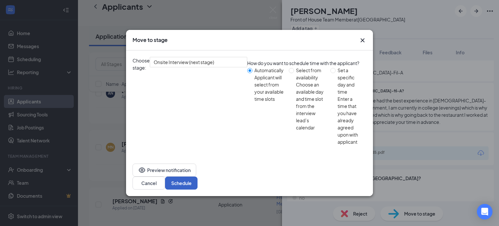
click at [198, 177] on button "Schedule" at bounding box center [181, 183] width 33 height 13
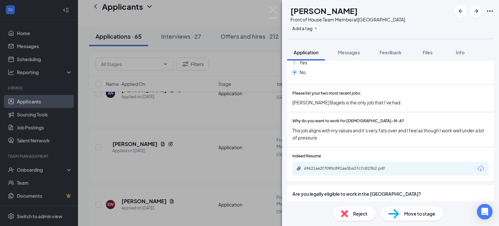
scroll to position [407, 0]
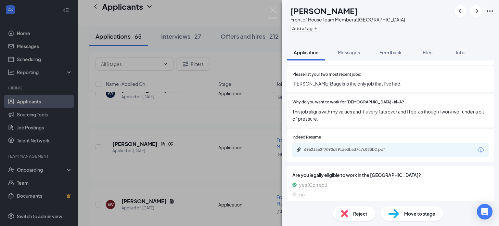
click at [363, 211] on span "Reject" at bounding box center [360, 213] width 14 height 7
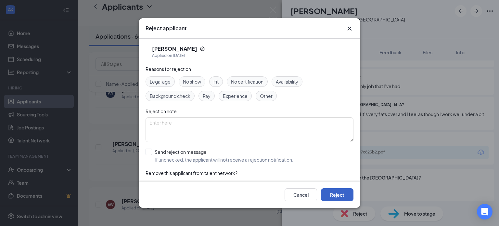
click at [351, 196] on button "Reject" at bounding box center [337, 194] width 33 height 13
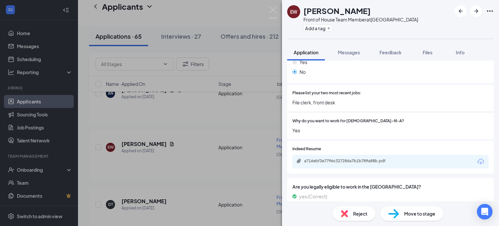
scroll to position [375, 0]
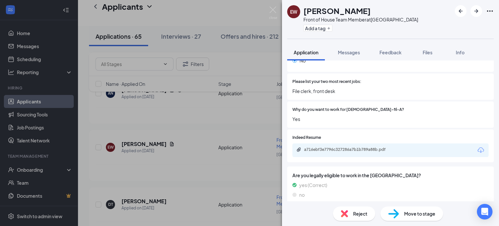
click at [360, 210] on span "Reject" at bounding box center [360, 213] width 14 height 7
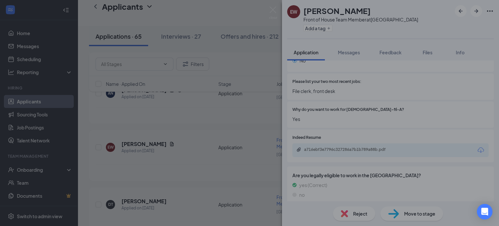
scroll to position [372, 0]
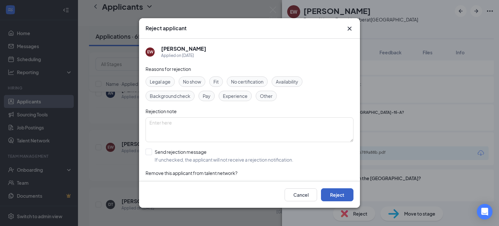
click at [352, 196] on button "Reject" at bounding box center [337, 194] width 33 height 13
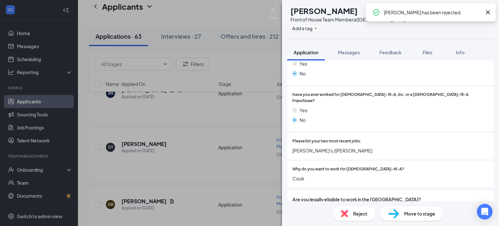
scroll to position [339, 0]
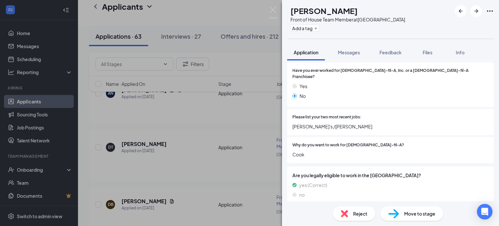
click at [360, 208] on div "Reject" at bounding box center [354, 213] width 42 height 14
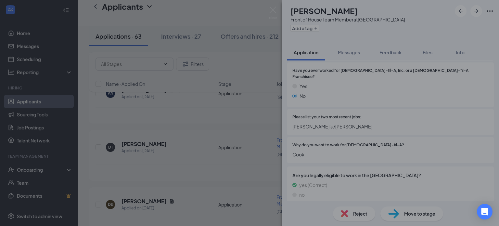
scroll to position [337, 0]
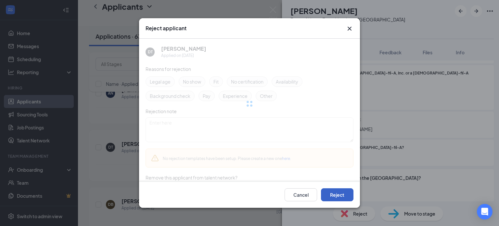
click at [341, 195] on button "Reject" at bounding box center [337, 194] width 33 height 13
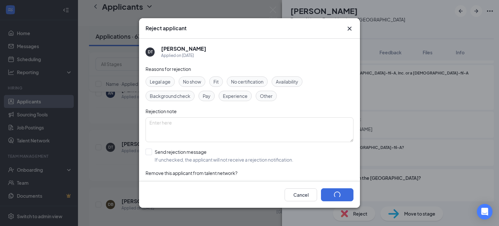
click at [490, 95] on div "Reject applicant DT [PERSON_NAME] Applied on [DATE] Reasons for rejection Legal…" at bounding box center [249, 113] width 499 height 226
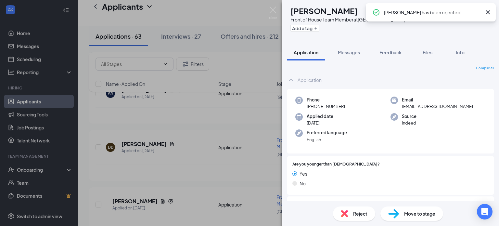
click at [489, 11] on icon "Cross" at bounding box center [488, 12] width 8 height 8
click at [494, 87] on div "Collapse all Application Phone [PHONE_NUMBER] Email [EMAIL_ADDRESS][DOMAIN_NAME…" at bounding box center [390, 130] width 217 height 141
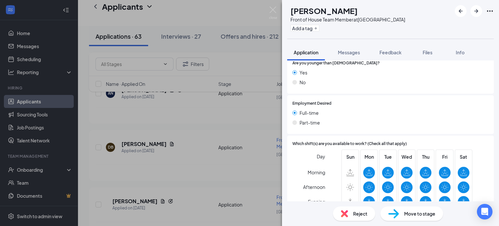
scroll to position [375, 0]
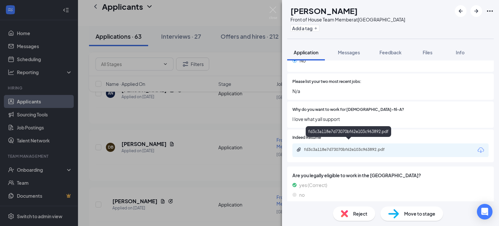
click at [354, 138] on div "fd3c3a118e7d73070bf62e103c963892.pdf" at bounding box center [348, 132] width 85 height 13
click at [353, 147] on div "fd3c3a118e7d73070bf62e103c963892.pdf" at bounding box center [349, 149] width 91 height 5
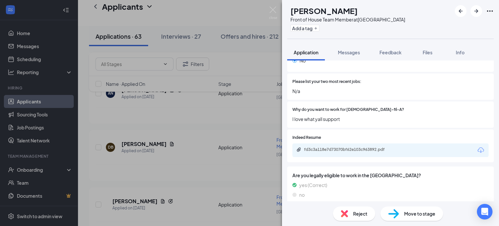
scroll to position [372, 0]
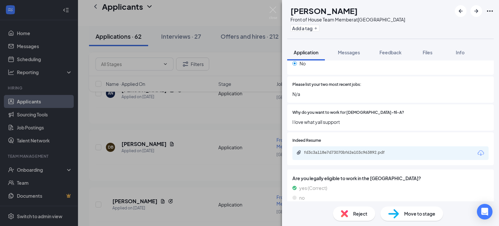
click at [355, 213] on span "Reject" at bounding box center [360, 213] width 14 height 7
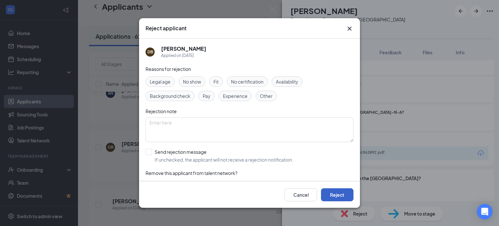
click at [344, 195] on button "Reject" at bounding box center [337, 194] width 33 height 13
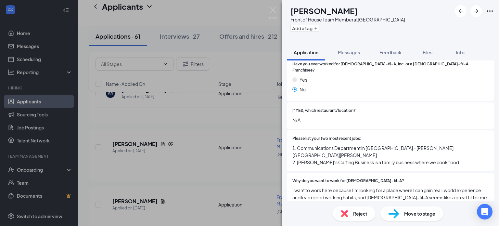
scroll to position [450, 0]
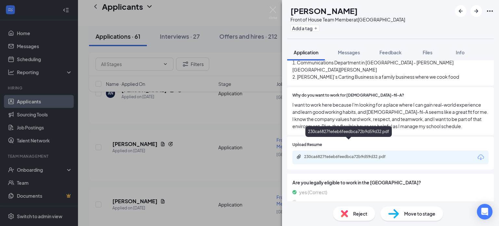
click at [381, 154] on div "230ca6827fe6eb6feedbca72b9d59d32.pdf" at bounding box center [349, 156] width 91 height 5
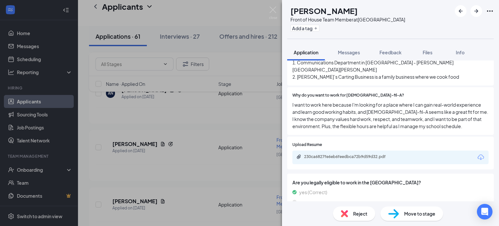
scroll to position [447, 0]
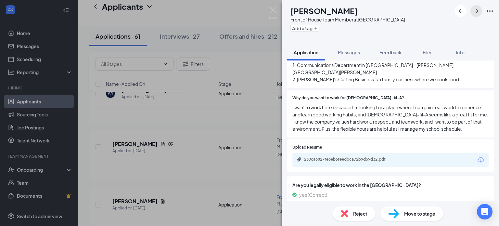
click at [476, 14] on icon "ArrowRight" at bounding box center [477, 11] width 8 height 8
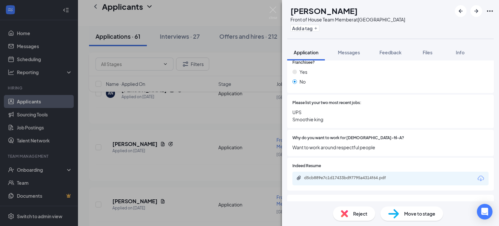
scroll to position [354, 0]
click at [359, 214] on span "Reject" at bounding box center [360, 213] width 14 height 7
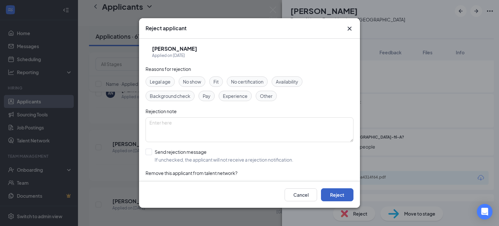
click at [345, 191] on button "Reject" at bounding box center [337, 194] width 33 height 13
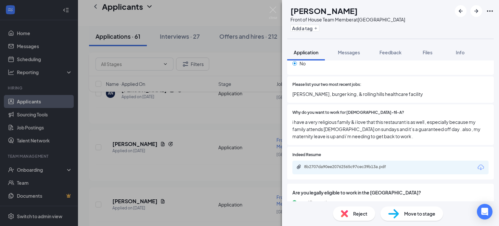
scroll to position [389, 0]
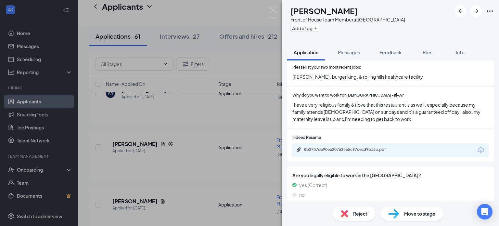
click at [346, 211] on img at bounding box center [344, 213] width 7 height 7
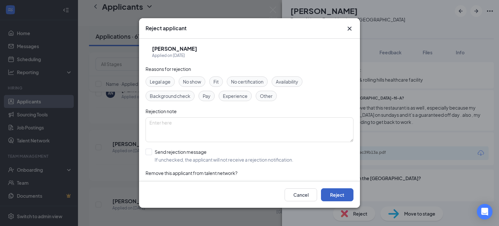
click at [340, 198] on button "Reject" at bounding box center [337, 194] width 33 height 13
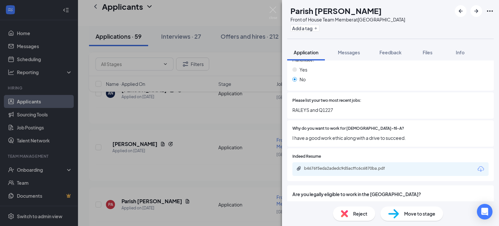
scroll to position [375, 0]
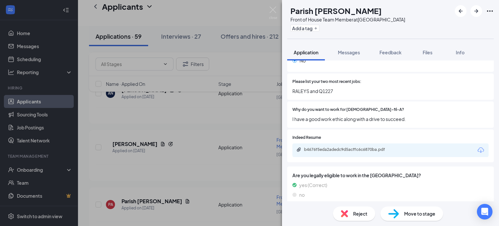
click at [359, 212] on span "Reject" at bounding box center [360, 213] width 14 height 7
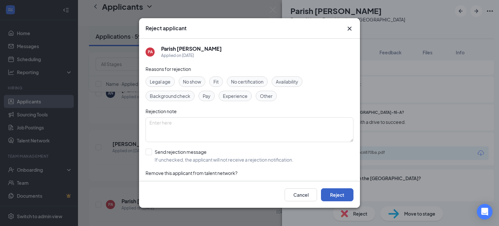
click at [345, 195] on button "Reject" at bounding box center [337, 194] width 33 height 13
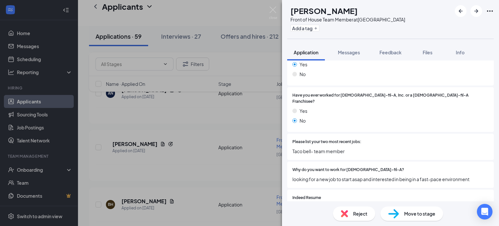
scroll to position [375, 0]
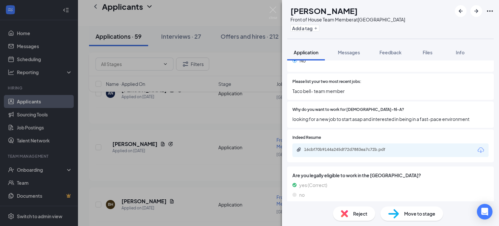
click at [361, 212] on span "Reject" at bounding box center [360, 213] width 14 height 7
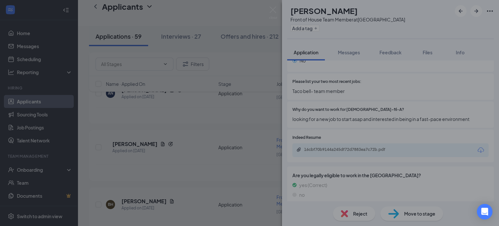
scroll to position [372, 0]
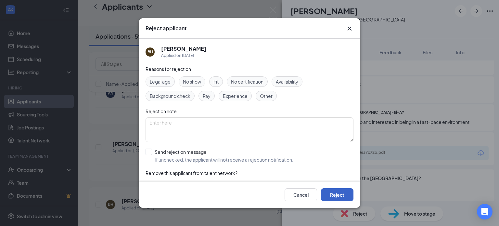
click at [342, 190] on button "Reject" at bounding box center [337, 194] width 33 height 13
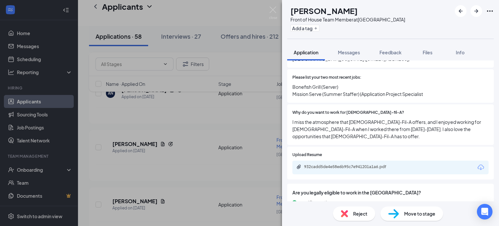
scroll to position [413, 0]
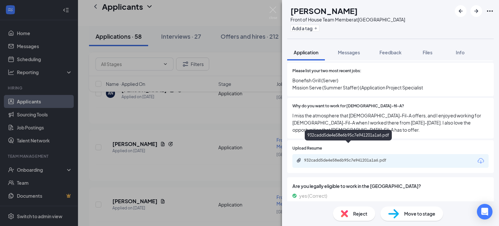
click at [362, 158] on div "932cadd5de4e58e6b95c7e941201a1a6.pdf" at bounding box center [349, 160] width 91 height 5
click at [474, 10] on icon "ArrowRight" at bounding box center [477, 11] width 8 height 8
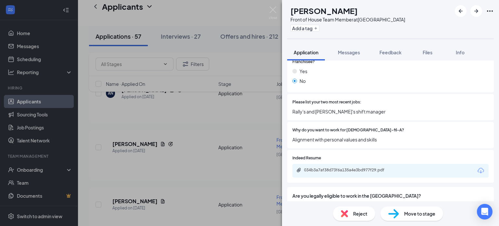
scroll to position [393, 0]
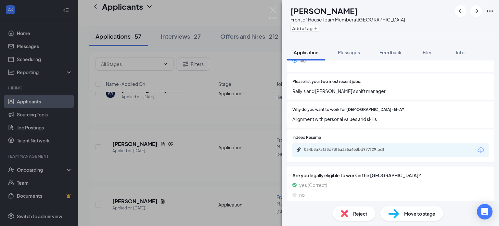
click at [362, 215] on span "Reject" at bounding box center [360, 213] width 14 height 7
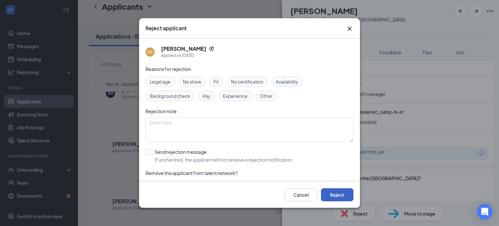
click at [334, 194] on button "Reject" at bounding box center [337, 194] width 33 height 13
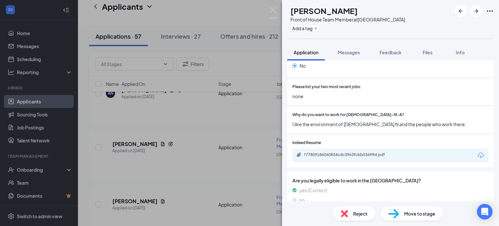
scroll to position [375, 0]
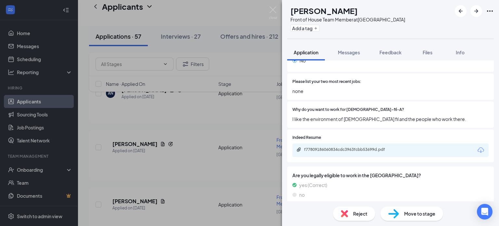
click at [359, 210] on span "Reject" at bounding box center [360, 213] width 14 height 7
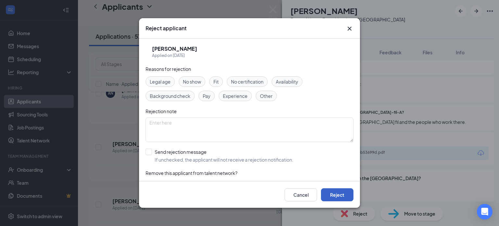
click at [338, 196] on button "Reject" at bounding box center [337, 194] width 33 height 13
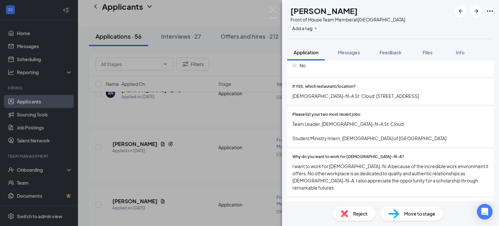
scroll to position [389, 0]
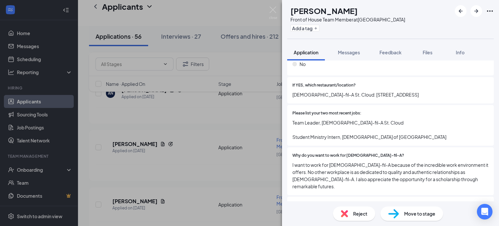
click at [355, 216] on span "Reject" at bounding box center [360, 213] width 14 height 7
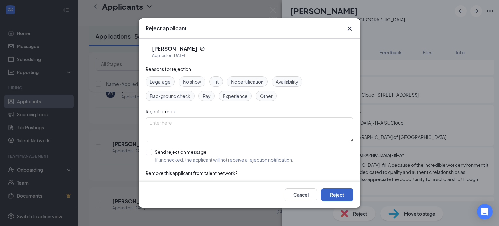
click at [330, 190] on button "Reject" at bounding box center [337, 194] width 33 height 13
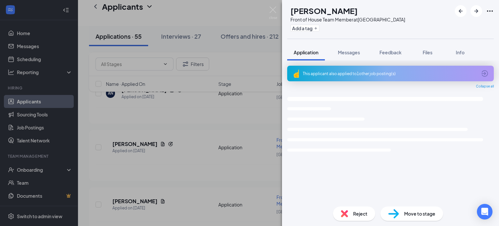
click at [342, 212] on img at bounding box center [344, 213] width 7 height 7
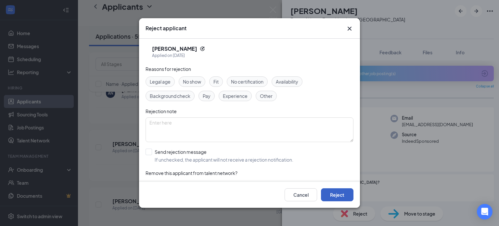
click at [335, 191] on button "Reject" at bounding box center [337, 194] width 33 height 13
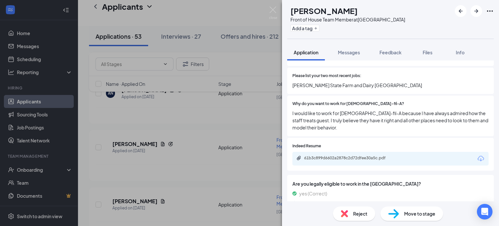
scroll to position [389, 0]
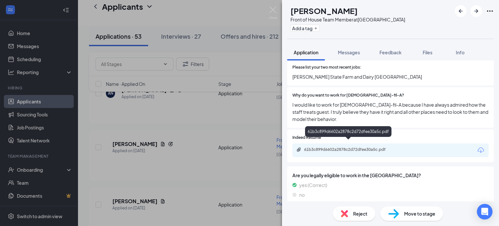
click at [364, 147] on div "61b3c899d6602a2878c2d72dfee30a5c.pdf" at bounding box center [349, 149] width 91 height 5
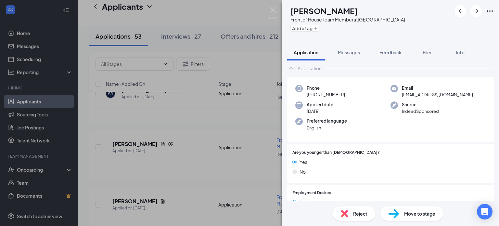
scroll to position [0, 0]
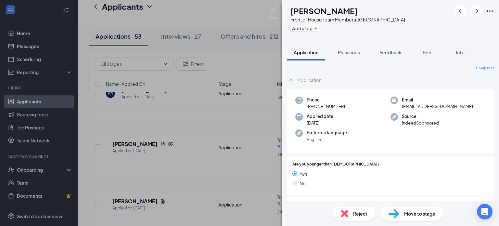
click at [420, 214] on span "Move to stage" at bounding box center [419, 213] width 31 height 7
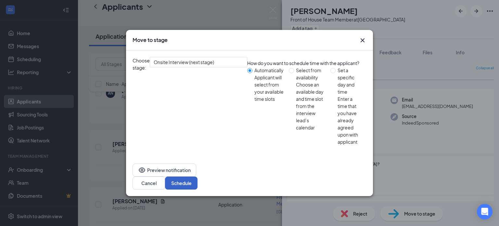
click at [198, 177] on button "Schedule" at bounding box center [181, 183] width 33 height 13
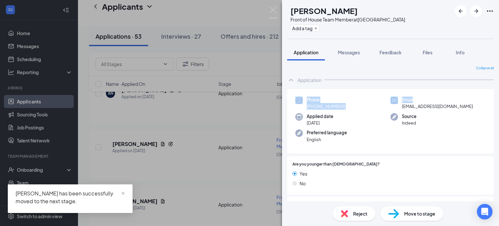
click at [494, 87] on div "Collapse all Application Phone [PHONE_NUMBER] Email [EMAIL_ADDRESS][DOMAIN_NAME…" at bounding box center [390, 130] width 217 height 141
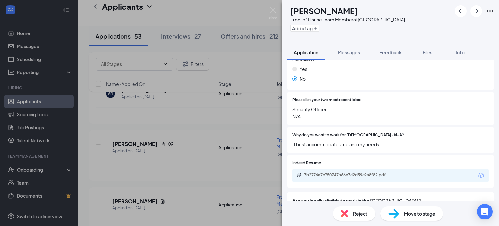
scroll to position [382, 0]
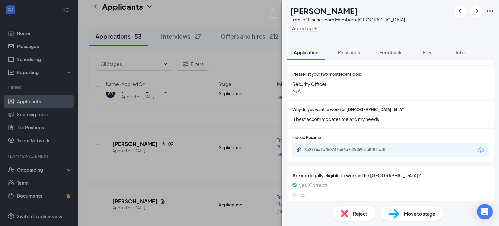
click at [348, 217] on div "Reject" at bounding box center [354, 213] width 42 height 14
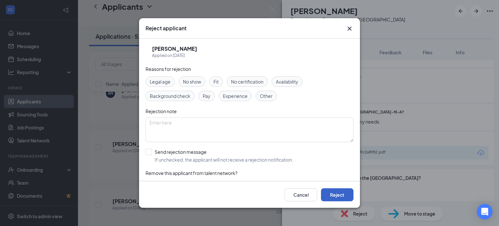
click at [342, 196] on button "Reject" at bounding box center [337, 194] width 33 height 13
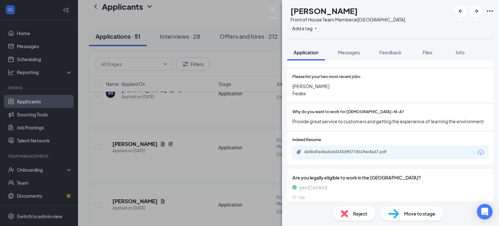
scroll to position [378, 0]
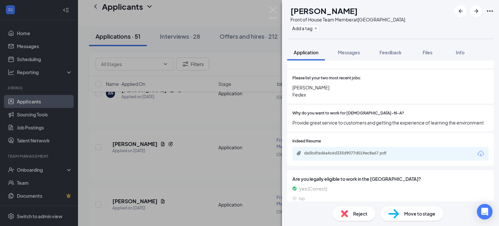
drag, startPoint x: 483, startPoint y: 179, endPoint x: 485, endPoint y: 170, distance: 8.9
click at [485, 170] on div "Are you legally eligible to work in the [GEOGRAPHIC_DATA]? yes (Correct) no" at bounding box center [390, 190] width 207 height 40
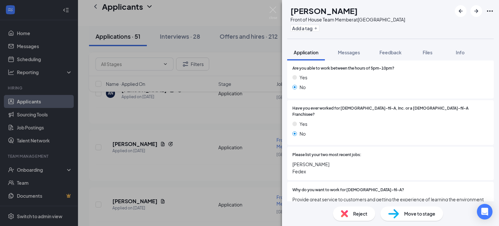
scroll to position [389, 0]
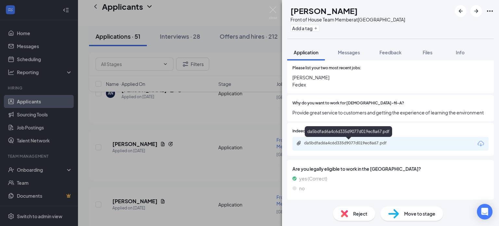
click at [354, 142] on div "da5bdfad6a4c6d335d9077d019ec8a67.pdf" at bounding box center [349, 142] width 91 height 5
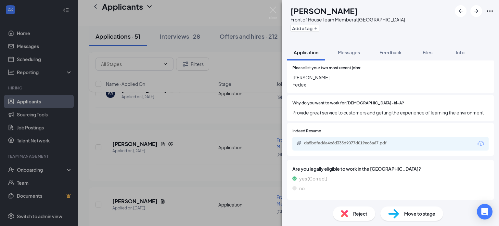
scroll to position [386, 0]
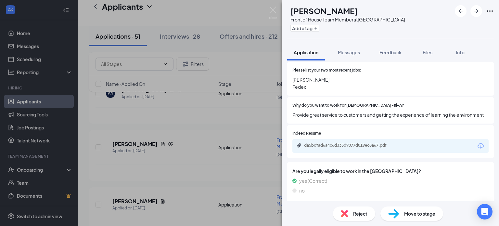
click at [365, 216] on span "Reject" at bounding box center [360, 213] width 14 height 7
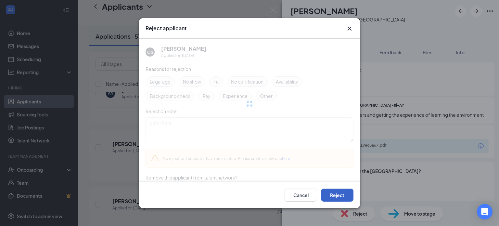
click at [341, 196] on button "Reject" at bounding box center [337, 194] width 33 height 13
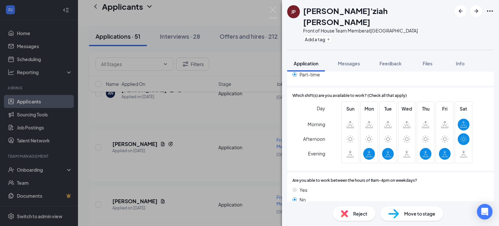
scroll to position [143, 0]
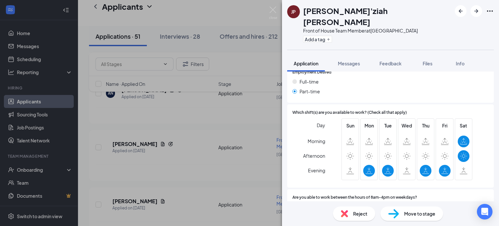
click at [363, 215] on span "Reject" at bounding box center [360, 213] width 14 height 7
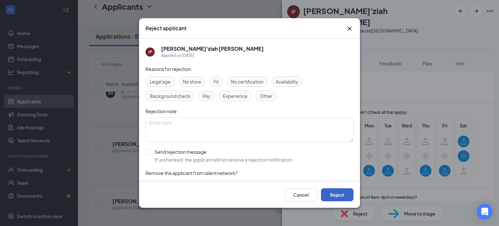
click at [350, 193] on button "Reject" at bounding box center [337, 194] width 33 height 13
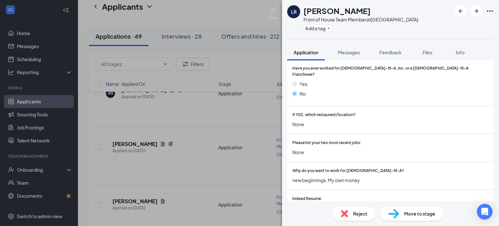
scroll to position [412, 0]
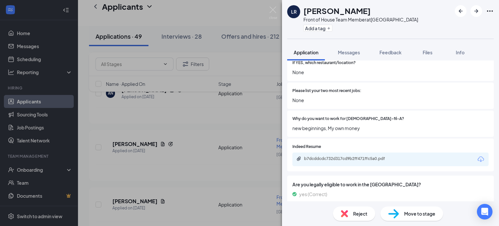
click at [346, 210] on img at bounding box center [344, 213] width 7 height 7
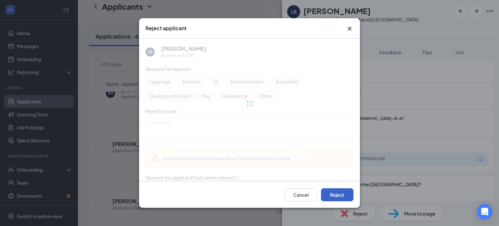
click at [326, 196] on button "Reject" at bounding box center [337, 194] width 33 height 13
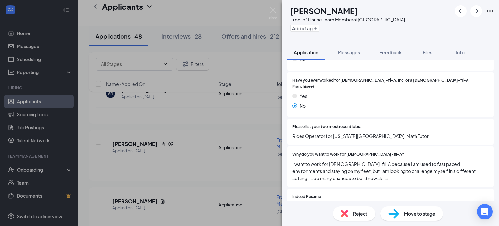
scroll to position [361, 0]
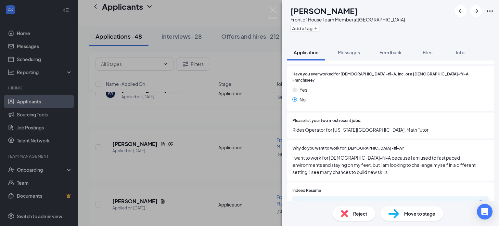
click at [360, 214] on span "Reject" at bounding box center [360, 213] width 14 height 7
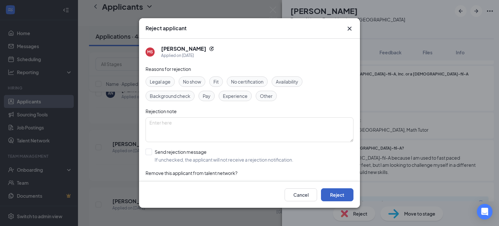
click at [344, 191] on button "Reject" at bounding box center [337, 194] width 33 height 13
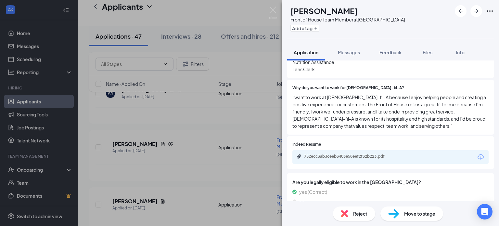
scroll to position [411, 0]
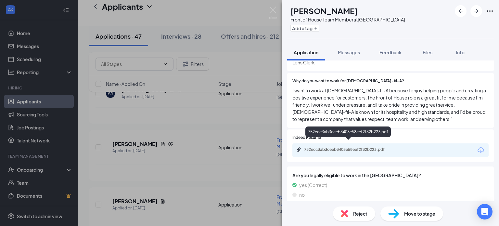
click at [361, 147] on div "752ecc3ab3ceeb3403e58eef2f32b223.pdf" at bounding box center [349, 149] width 91 height 5
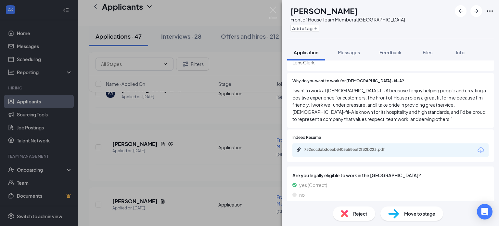
scroll to position [408, 0]
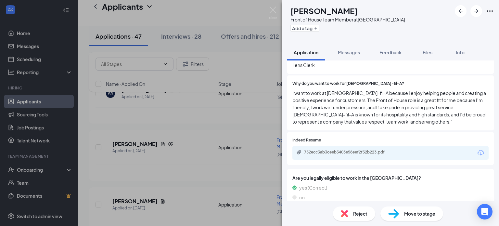
click at [364, 211] on span "Reject" at bounding box center [360, 213] width 14 height 7
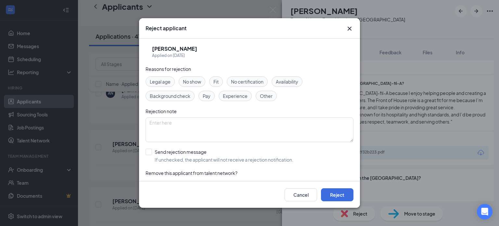
click at [334, 184] on div "Cancel Reject" at bounding box center [249, 195] width 221 height 26
click at [339, 196] on button "Reject" at bounding box center [337, 194] width 33 height 13
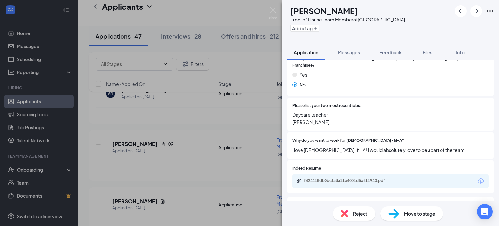
scroll to position [382, 0]
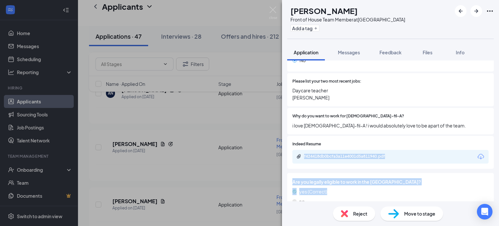
drag, startPoint x: 494, startPoint y: 179, endPoint x: 494, endPoint y: 124, distance: 54.9
click at [494, 124] on div "Collapse all Application Phone [PHONE_NUMBER] Email [PERSON_NAME][EMAIL_ADDRESS…" at bounding box center [390, 130] width 217 height 141
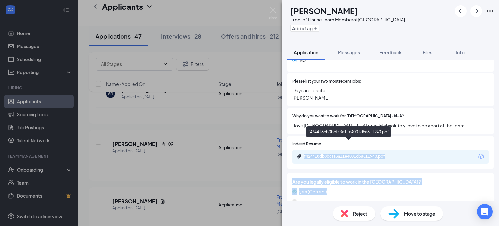
click at [358, 150] on div "f424418db0bcfa3a11e4001d5a811940.pdf" at bounding box center [391, 157] width 196 height 14
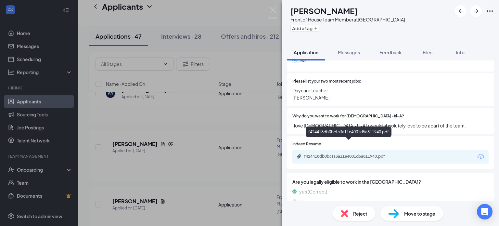
click at [354, 154] on div "f424418db0bcfa3a11e4001d5a811940.pdf" at bounding box center [349, 156] width 91 height 5
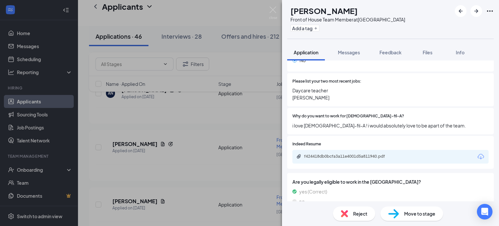
scroll to position [379, 0]
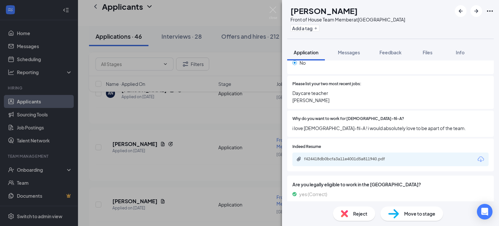
click at [418, 211] on span "Move to stage" at bounding box center [419, 213] width 31 height 7
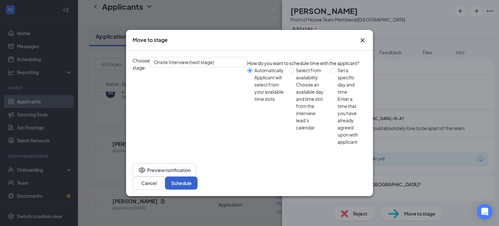
click at [198, 177] on button "Schedule" at bounding box center [181, 183] width 33 height 13
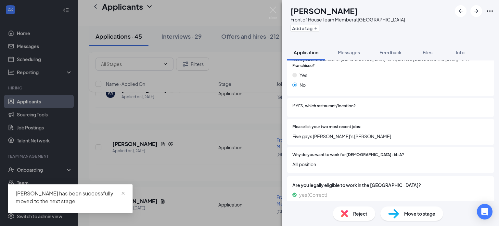
scroll to position [358, 0]
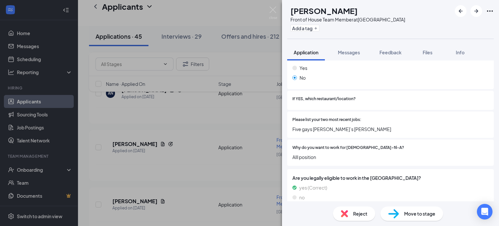
click at [365, 214] on span "Reject" at bounding box center [360, 213] width 14 height 7
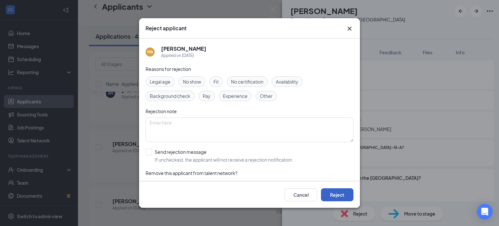
click at [345, 194] on button "Reject" at bounding box center [337, 194] width 33 height 13
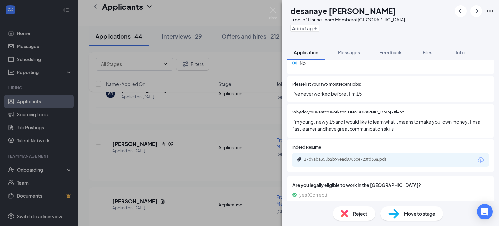
scroll to position [371, 0]
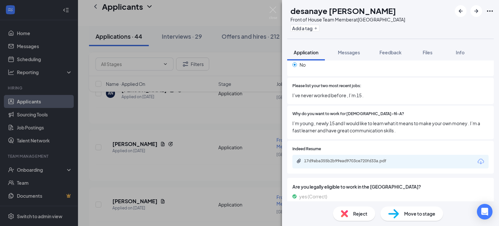
click at [365, 213] on span "Reject" at bounding box center [360, 213] width 14 height 7
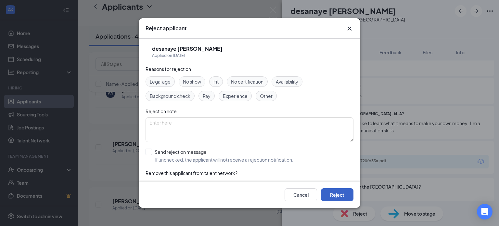
click at [352, 194] on button "Reject" at bounding box center [337, 194] width 33 height 13
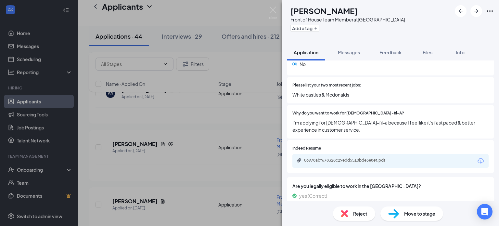
scroll to position [368, 0]
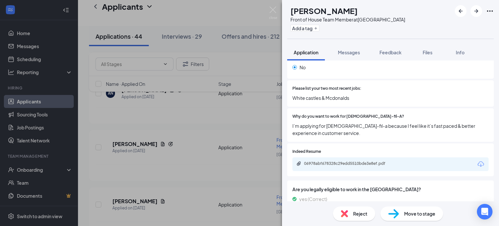
click at [358, 212] on span "Reject" at bounding box center [360, 213] width 14 height 7
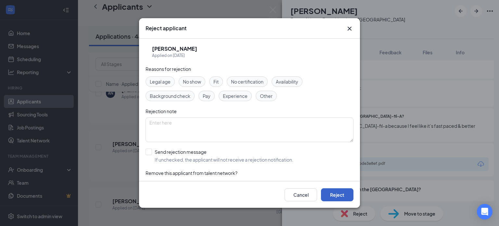
click at [345, 194] on button "Reject" at bounding box center [337, 194] width 33 height 13
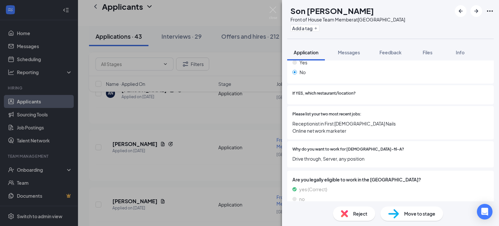
scroll to position [367, 0]
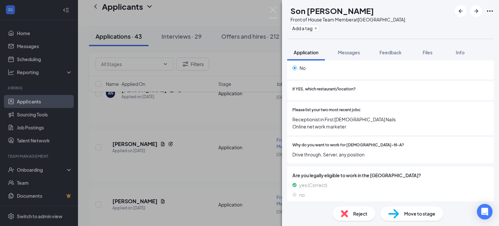
click at [365, 210] on span "Reject" at bounding box center [360, 213] width 14 height 7
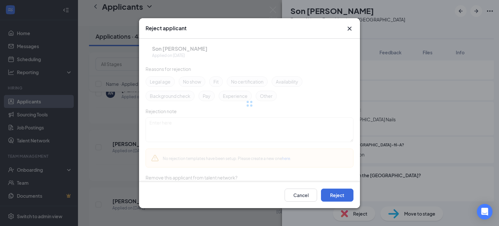
scroll to position [365, 0]
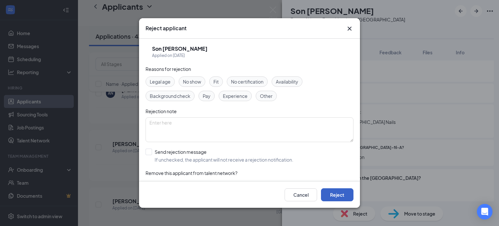
click at [350, 193] on button "Reject" at bounding box center [337, 194] width 33 height 13
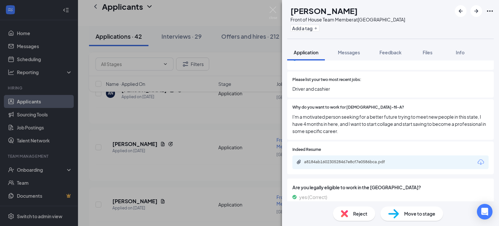
scroll to position [400, 0]
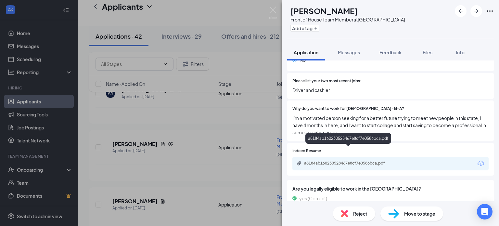
click at [323, 161] on div "a8184ab160230528467e8cf7e0586bca.pdf" at bounding box center [349, 163] width 91 height 5
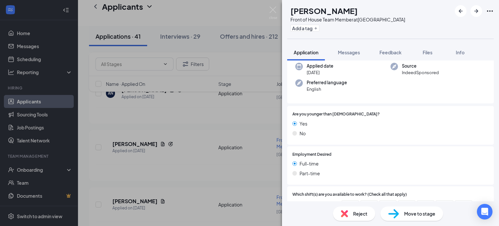
scroll to position [65, 0]
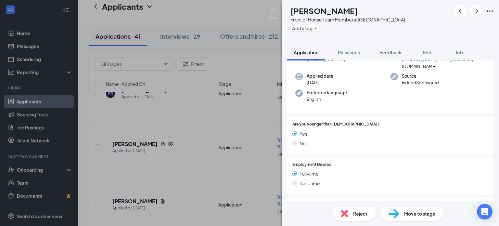
click at [363, 212] on span "Reject" at bounding box center [360, 213] width 14 height 7
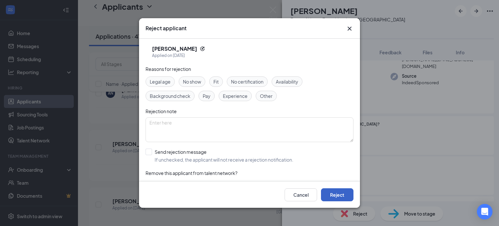
click at [347, 194] on button "Reject" at bounding box center [337, 194] width 33 height 13
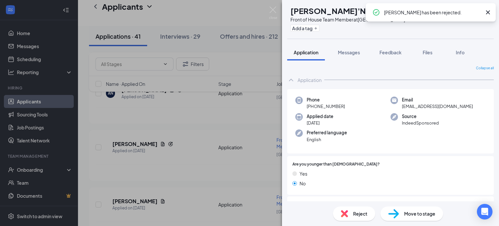
click at [348, 214] on img at bounding box center [344, 213] width 7 height 7
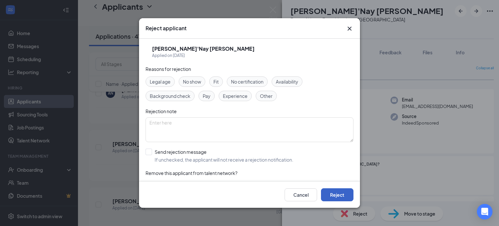
click at [344, 195] on button "Reject" at bounding box center [337, 194] width 33 height 13
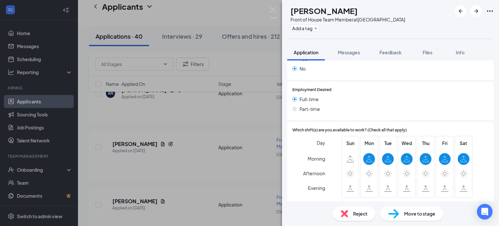
scroll to position [107, 0]
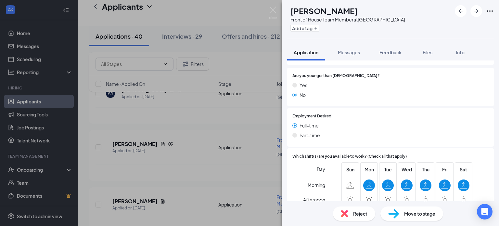
click at [352, 216] on div "Reject" at bounding box center [354, 213] width 42 height 14
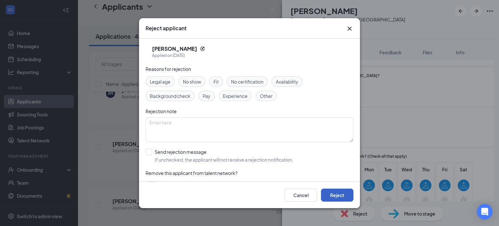
click at [349, 196] on button "Reject" at bounding box center [337, 194] width 33 height 13
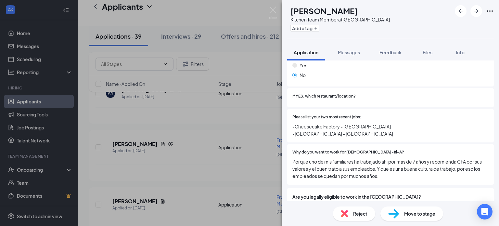
scroll to position [281, 0]
click at [359, 216] on span "Reject" at bounding box center [360, 213] width 14 height 7
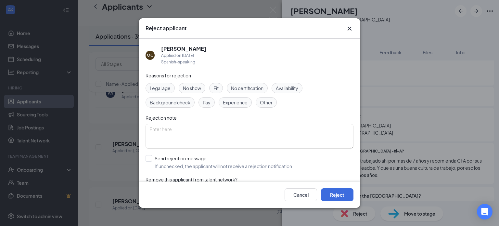
click at [289, 187] on div "Cancel Reject" at bounding box center [249, 195] width 221 height 26
click at [293, 191] on button "Cancel" at bounding box center [301, 194] width 33 height 13
